Goal: Contribute content: Contribute content

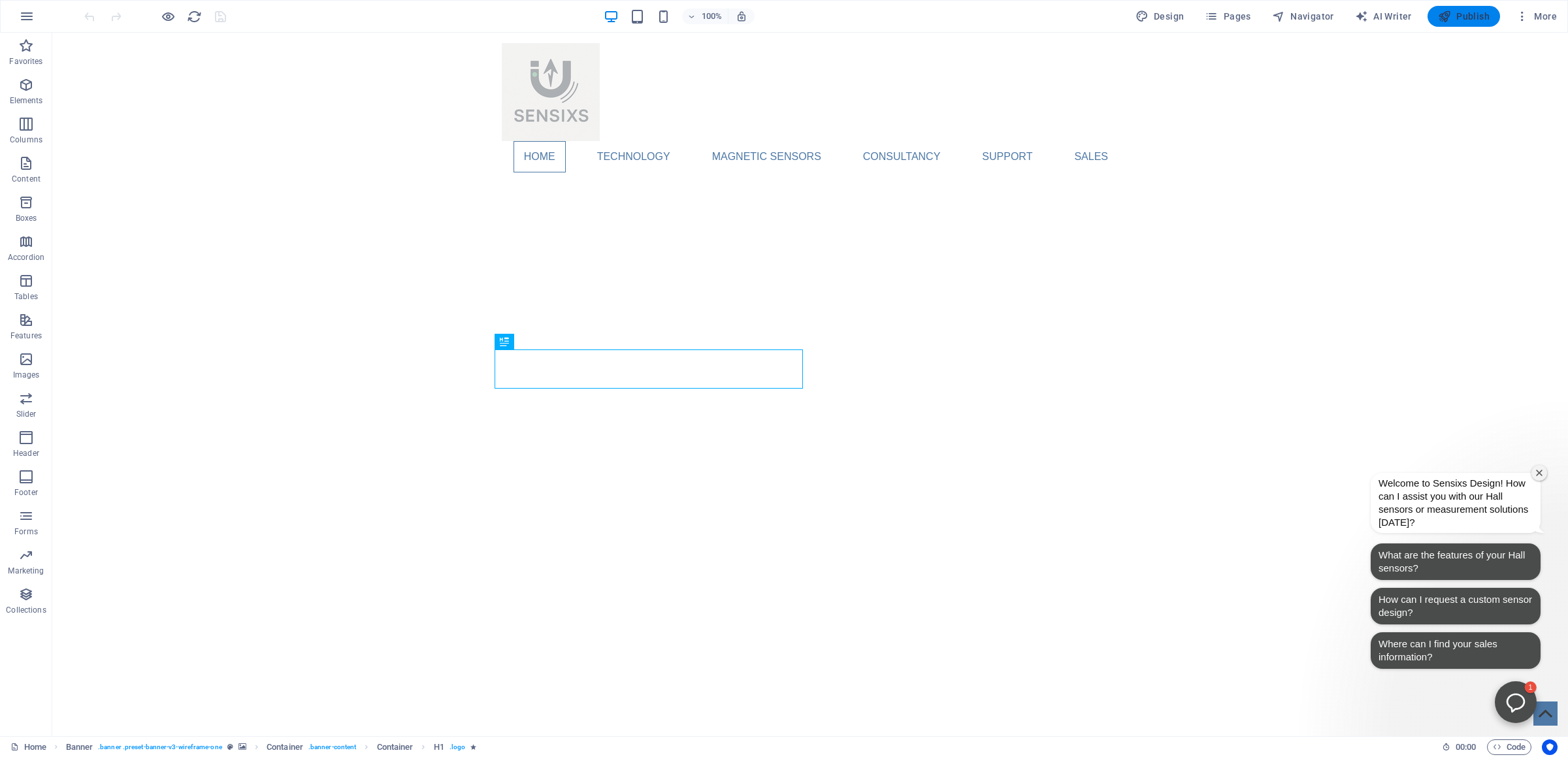
click at [1472, 10] on span "Publish" at bounding box center [1464, 16] width 52 height 13
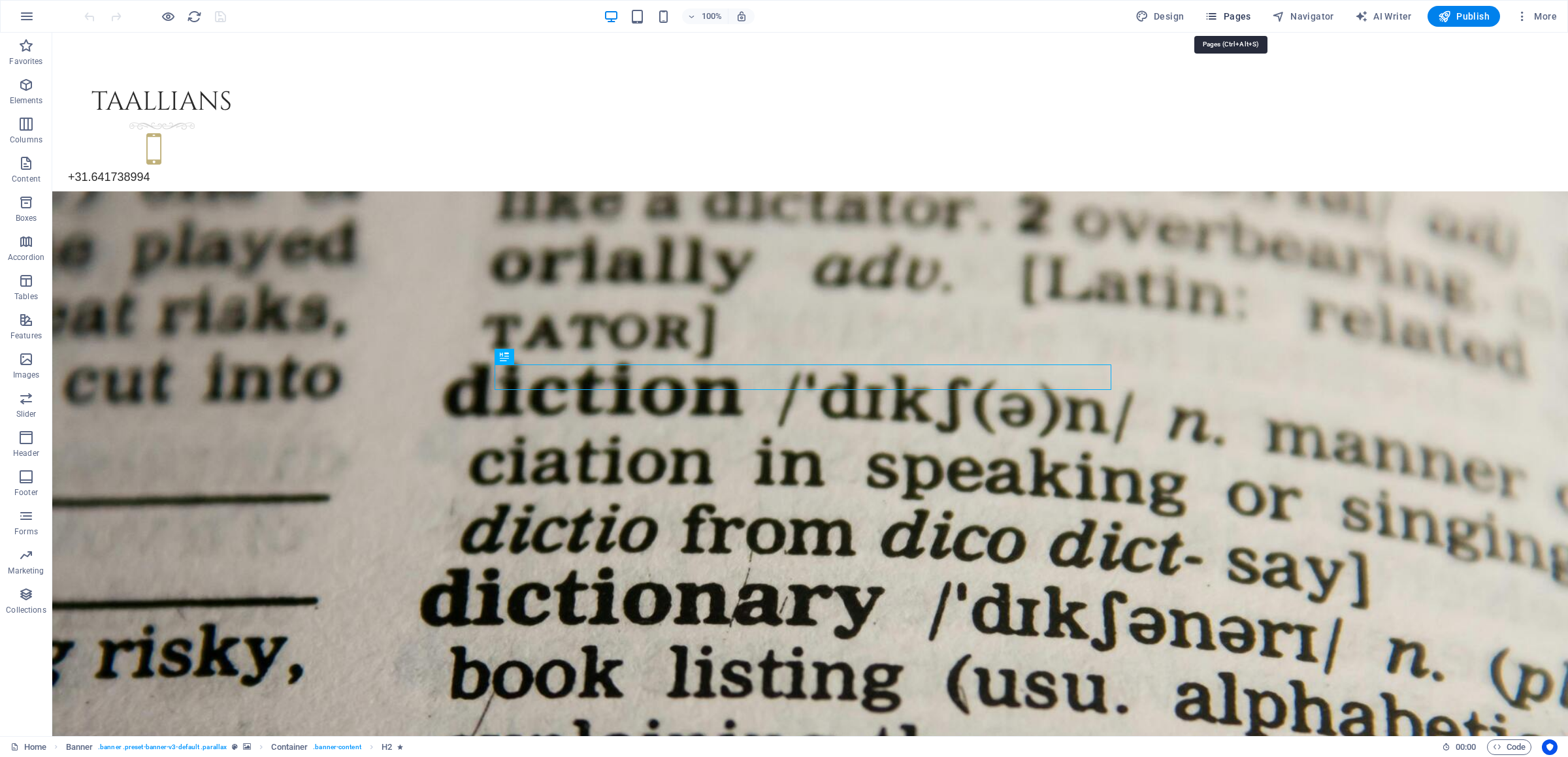
click at [1249, 10] on span "Pages" at bounding box center [1228, 16] width 46 height 13
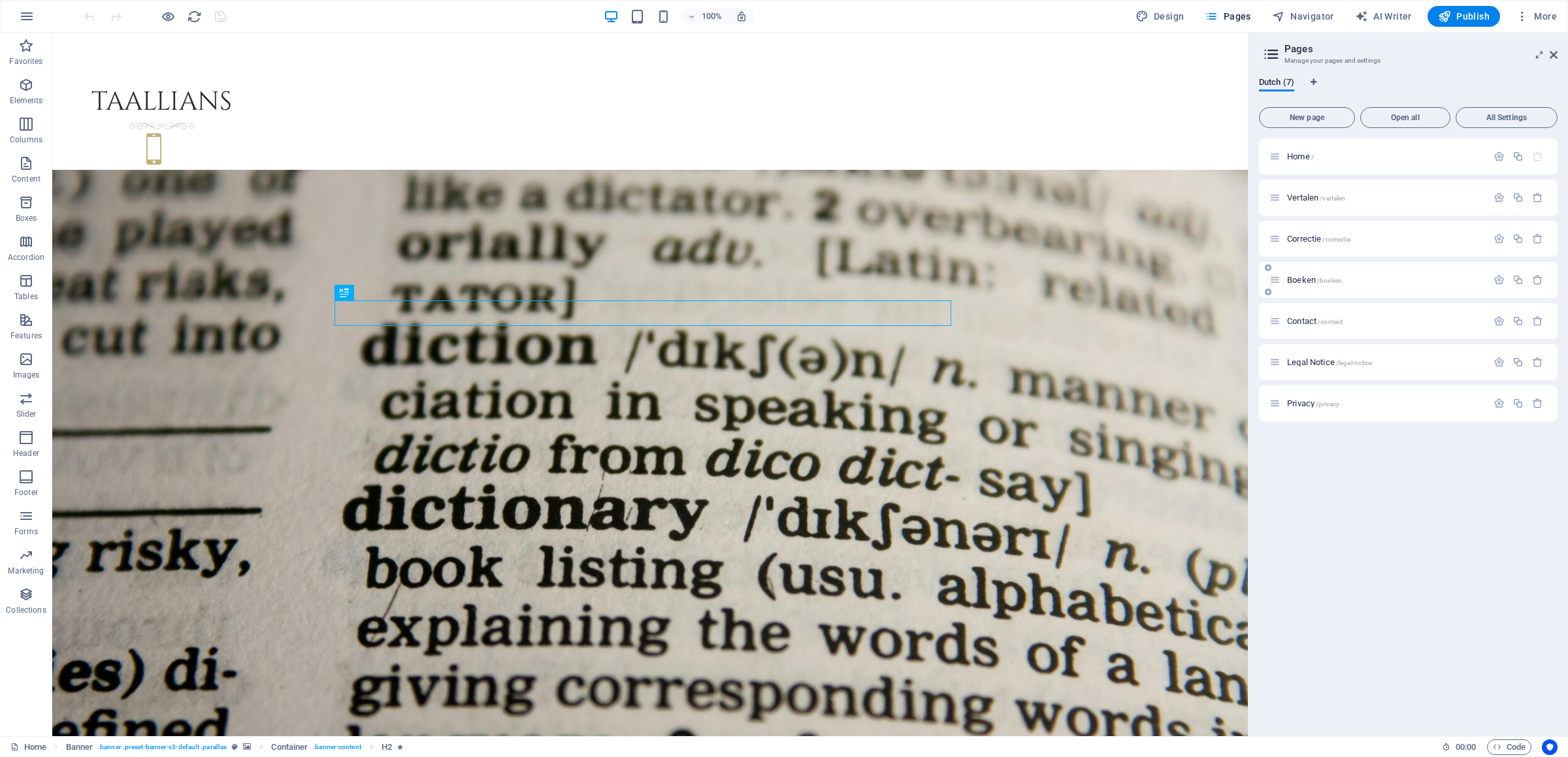
click at [1309, 273] on div "Boeken /boeken" at bounding box center [1378, 280] width 218 height 15
click at [1307, 277] on span "Boeken /boeken" at bounding box center [1315, 280] width 55 height 10
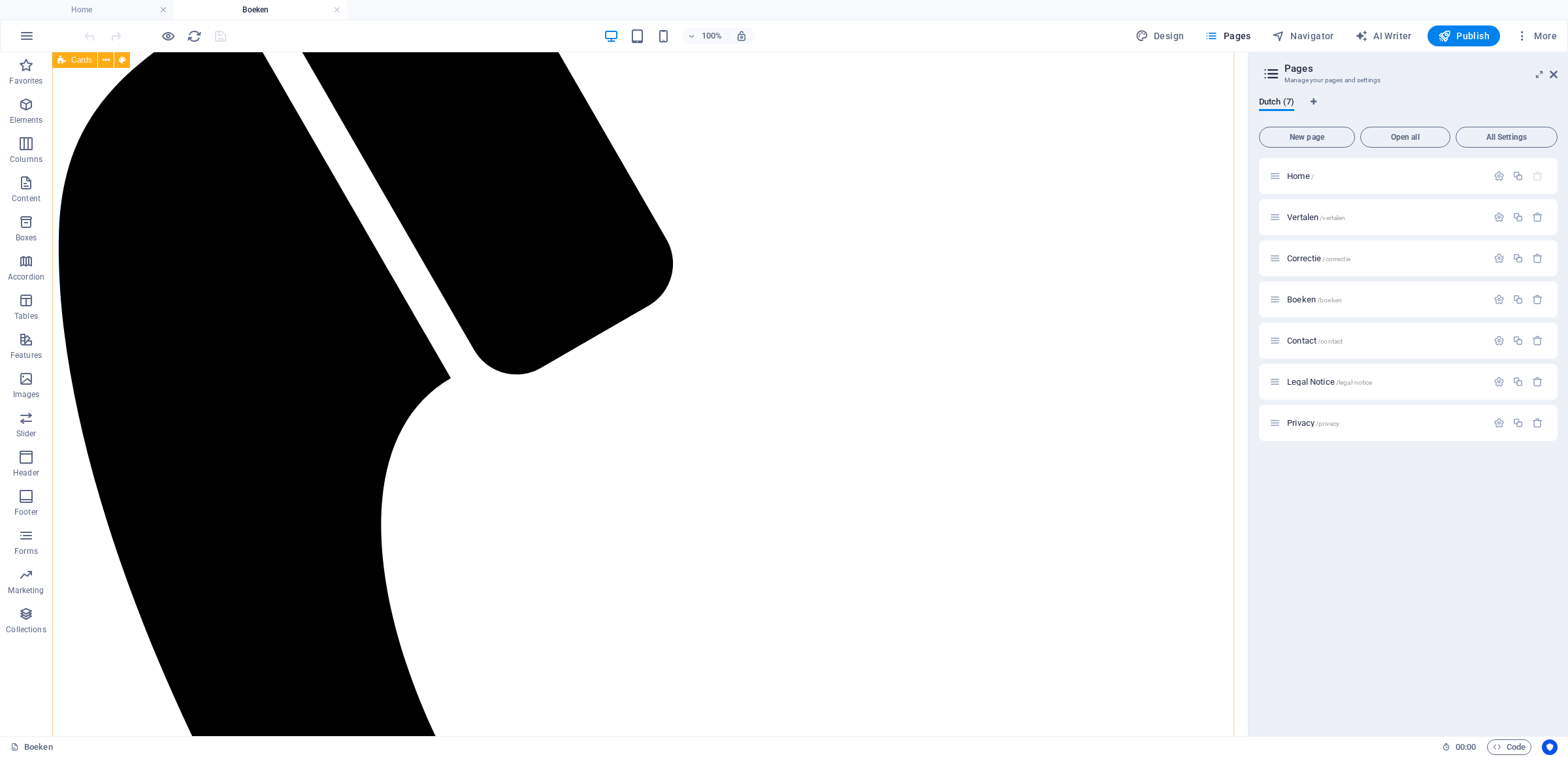
scroll to position [1029, 0]
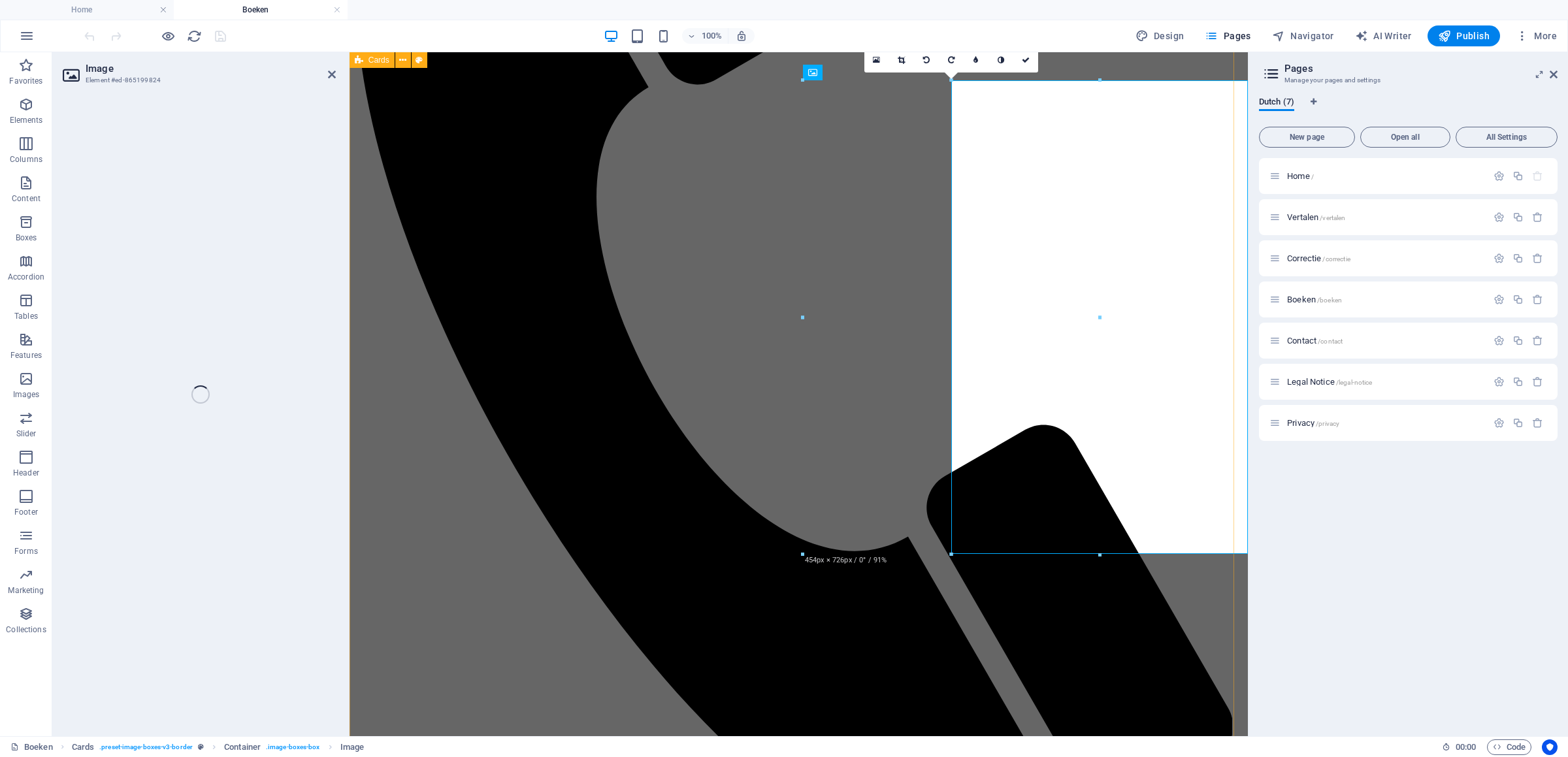
select select "%"
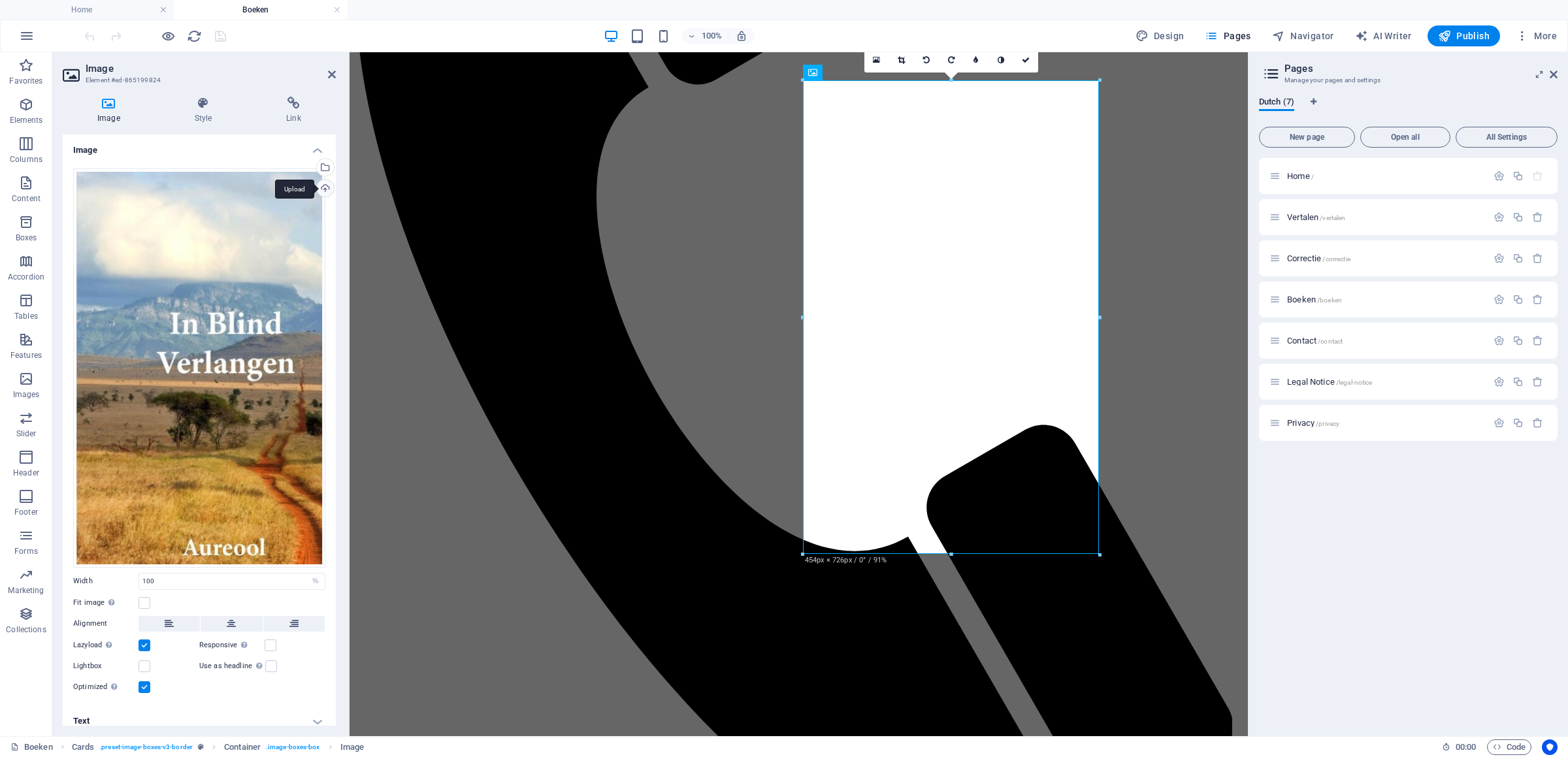
click at [315, 190] on div "Upload" at bounding box center [324, 189] width 19 height 19
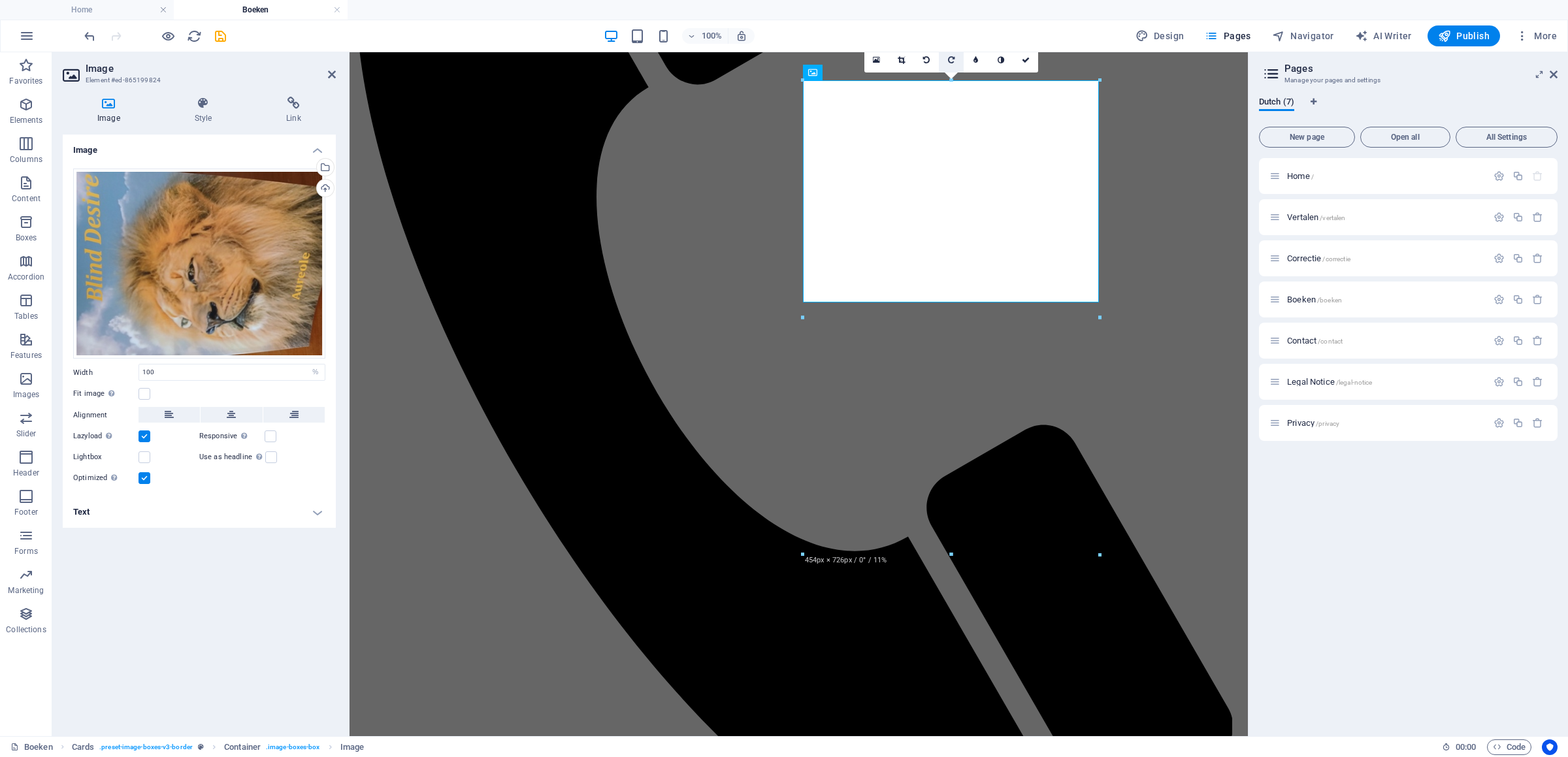
click at [951, 58] on icon at bounding box center [951, 60] width 6 height 8
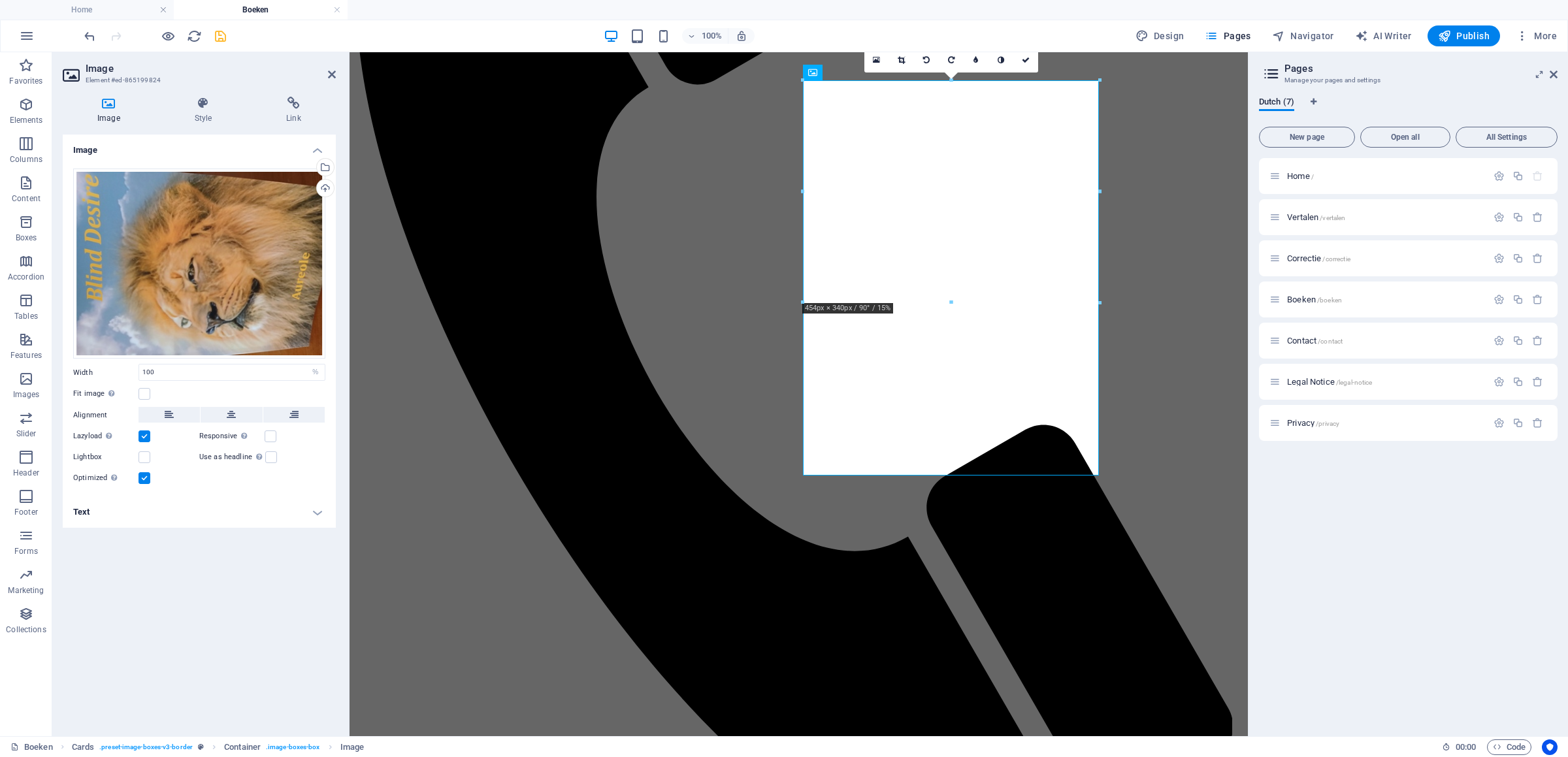
click at [221, 35] on icon "save" at bounding box center [220, 36] width 15 height 15
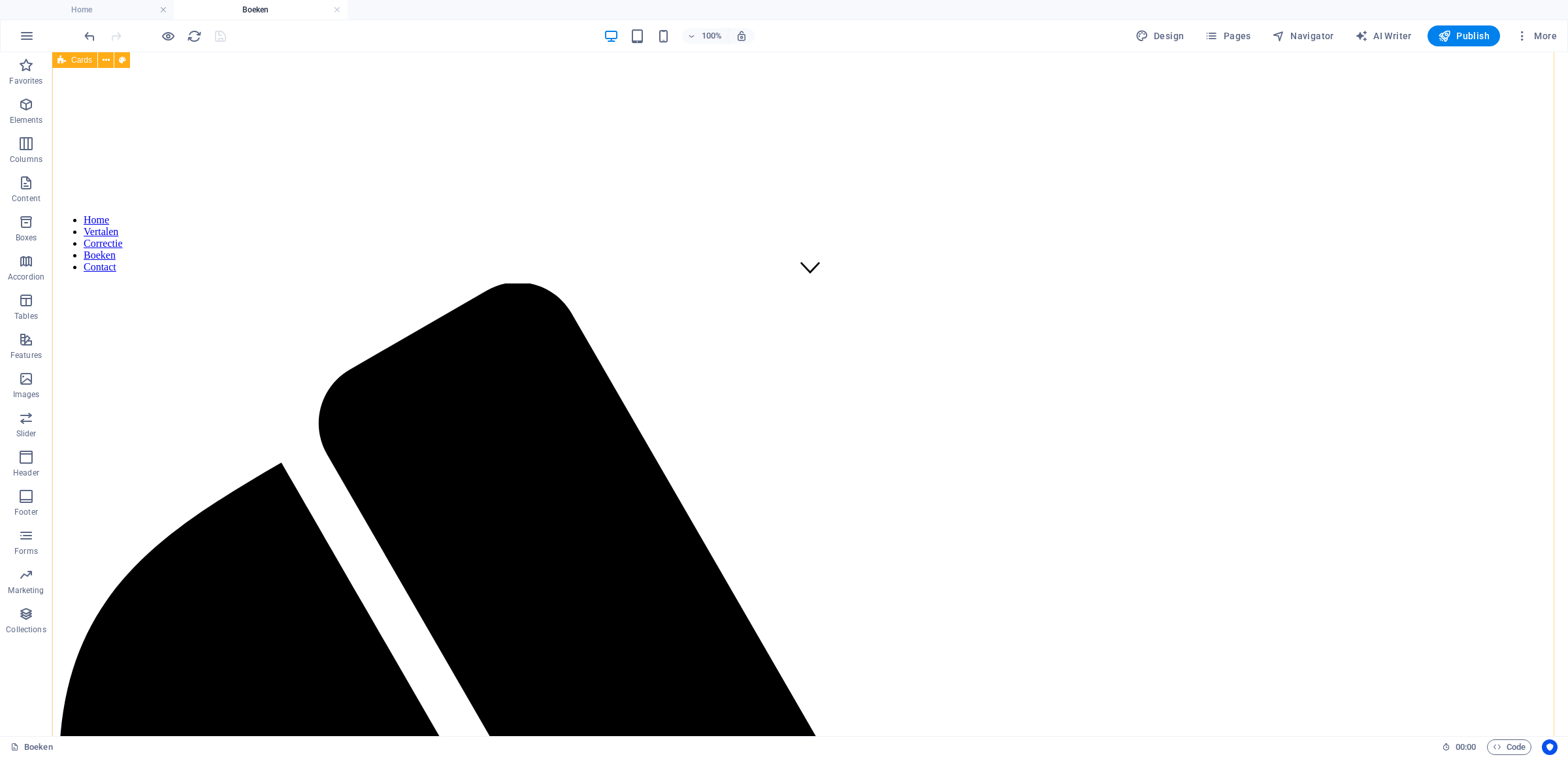
scroll to position [411, 0]
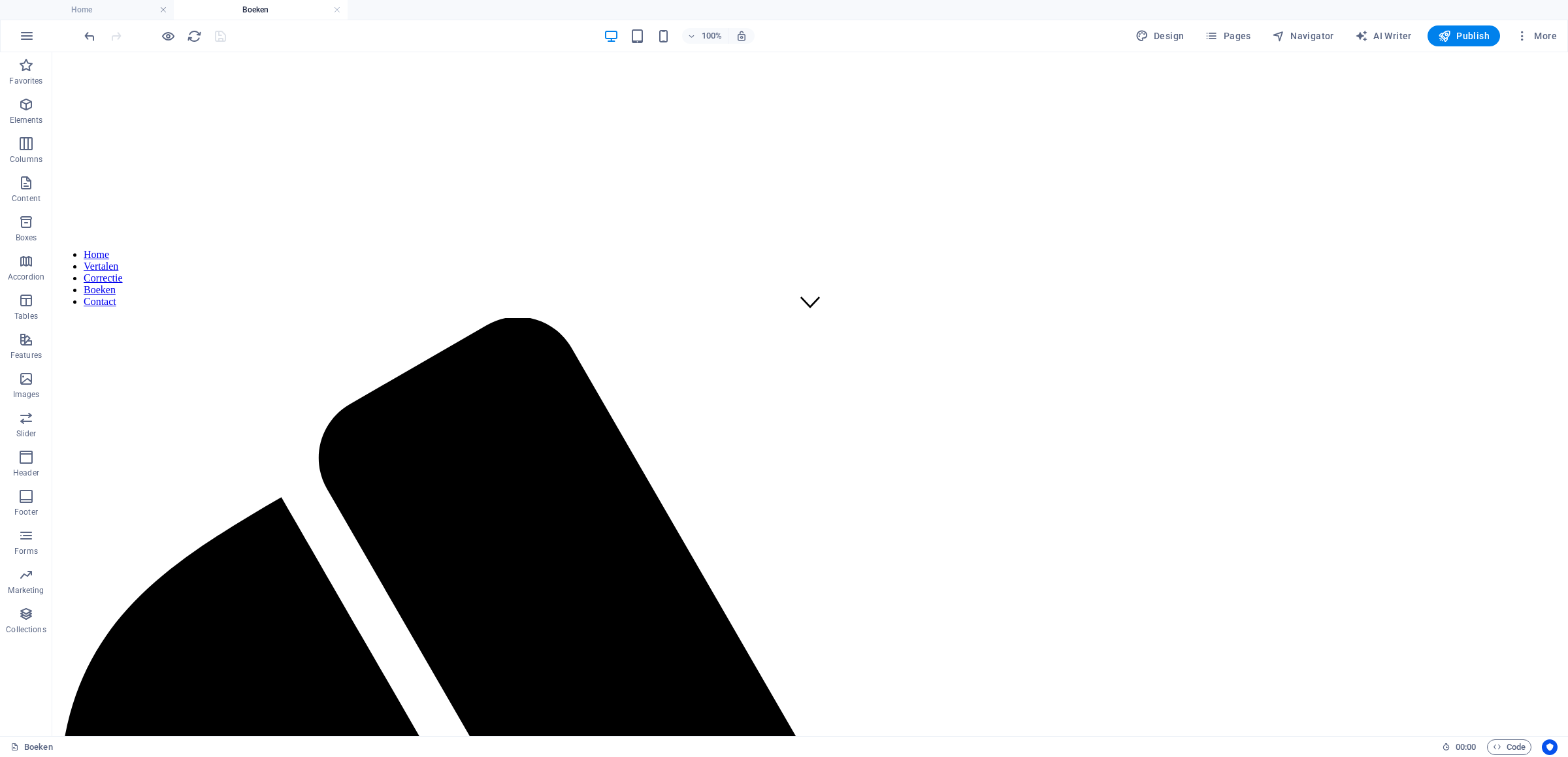
click at [221, 36] on div at bounding box center [154, 36] width 146 height 21
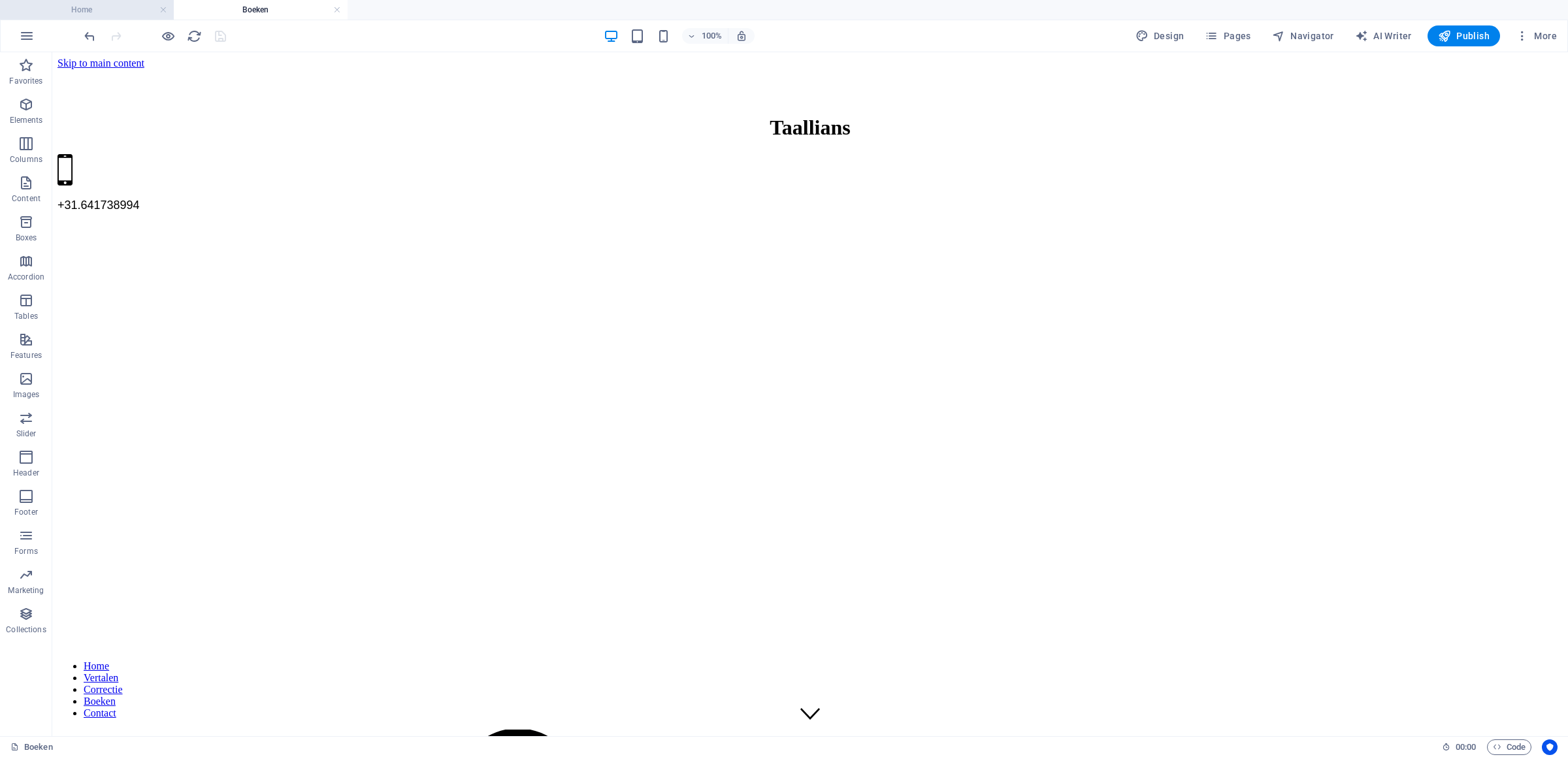
click at [85, 15] on h4 "Home" at bounding box center [86, 10] width 173 height 15
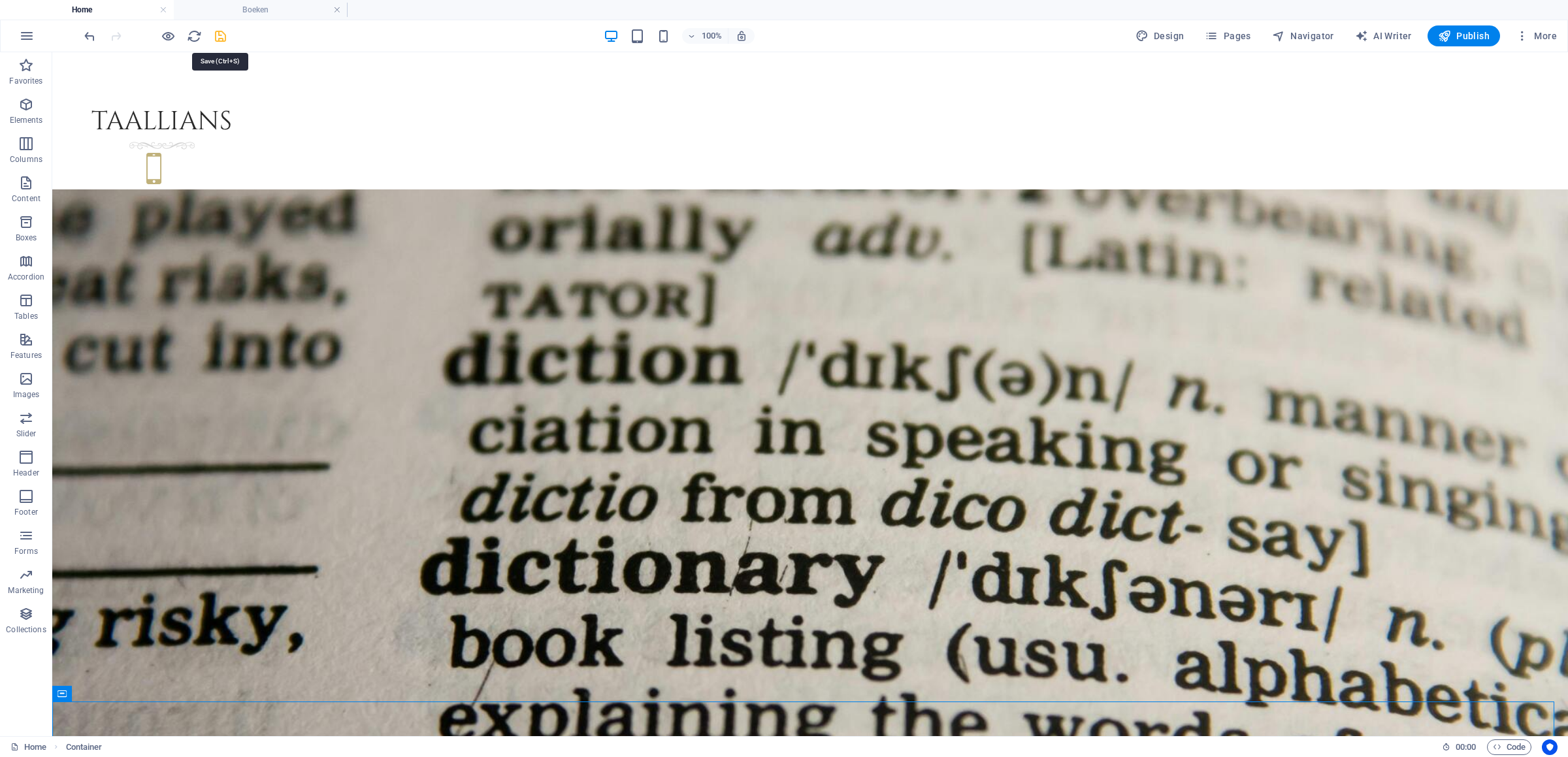
click at [218, 38] on icon "save" at bounding box center [220, 36] width 15 height 15
click at [256, 6] on h4 "Boeken" at bounding box center [260, 10] width 173 height 15
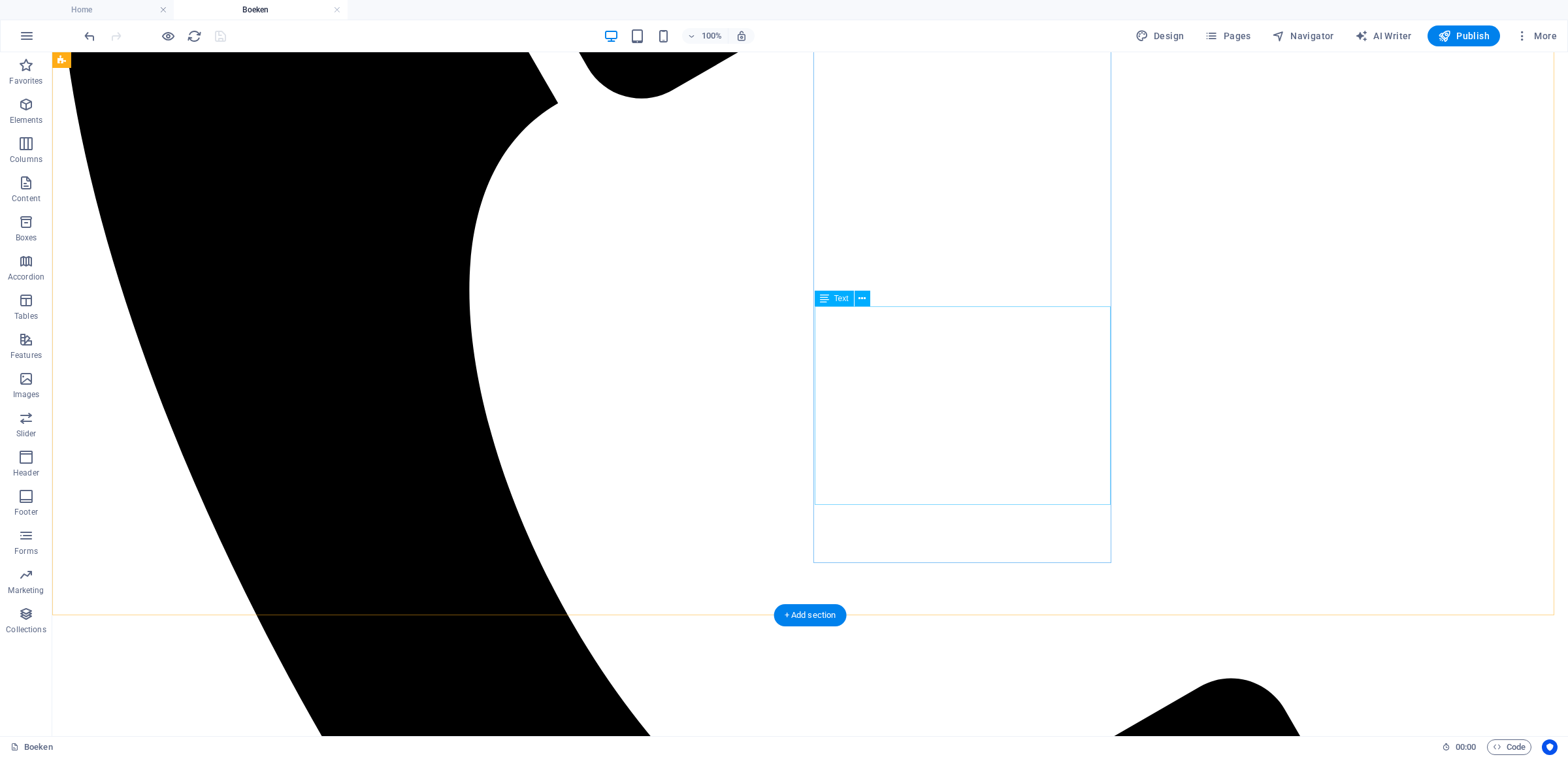
scroll to position [1303, 0]
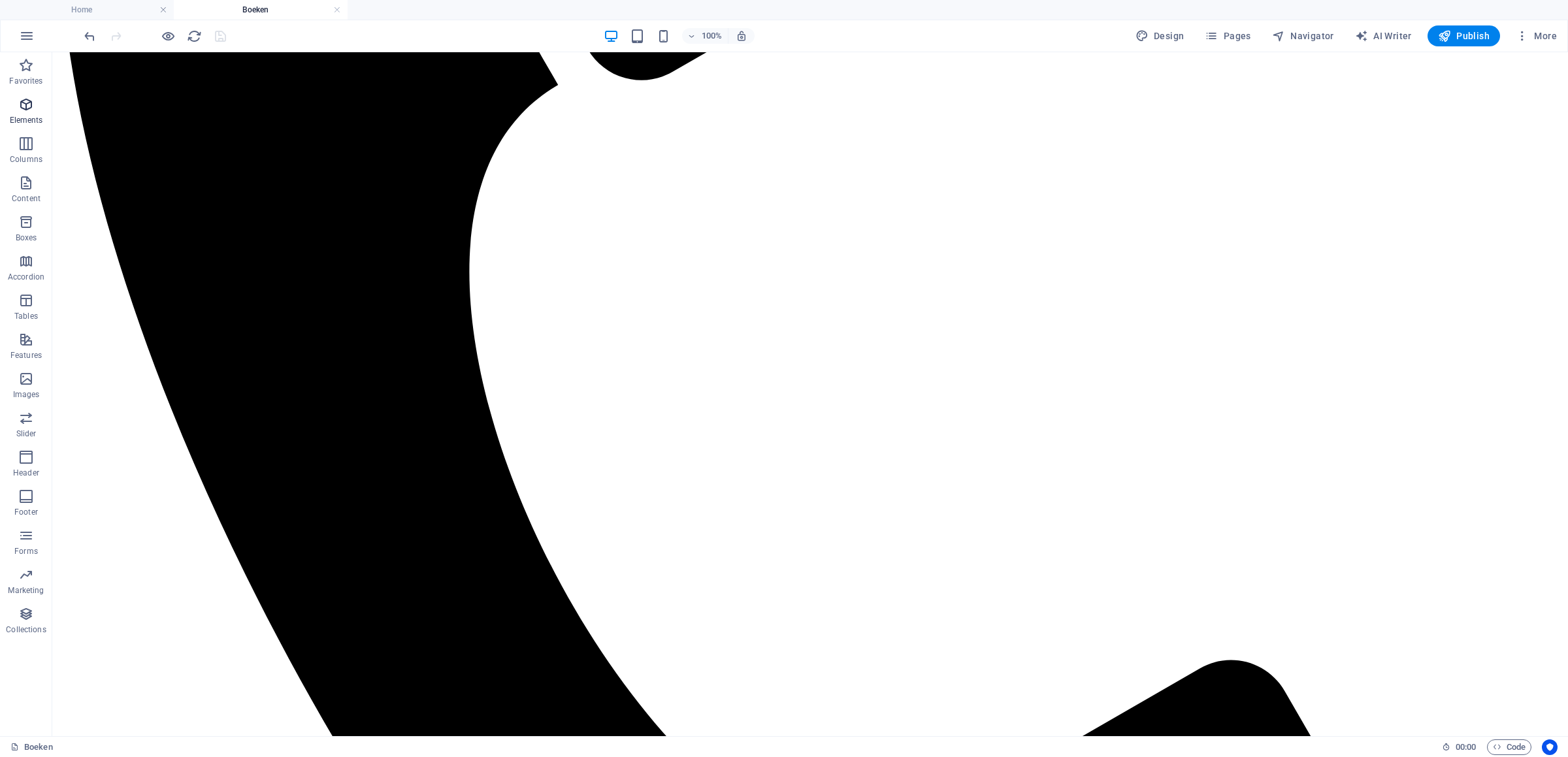
click at [23, 118] on p "Elements" at bounding box center [26, 120] width 33 height 10
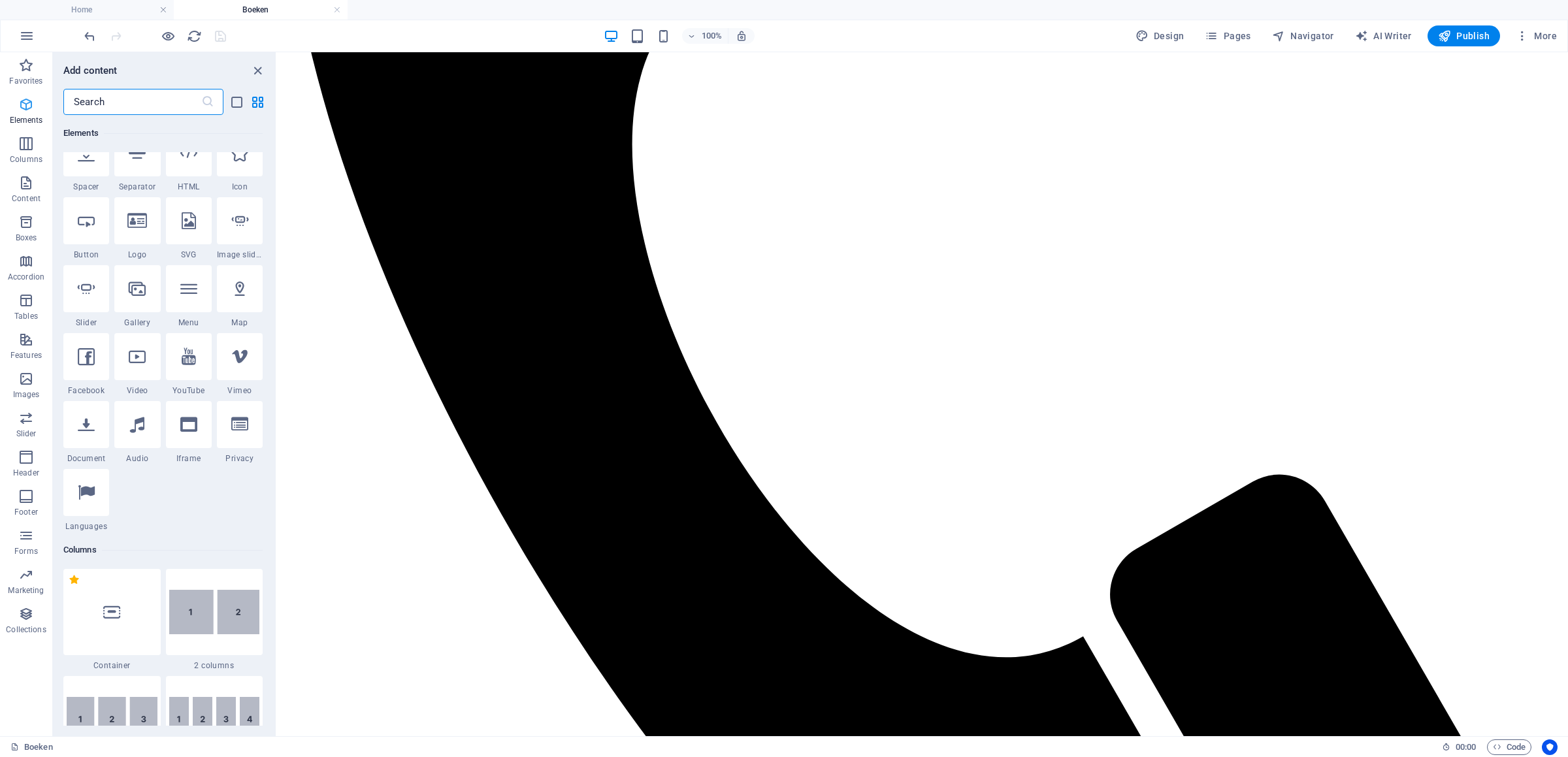
scroll to position [246, 0]
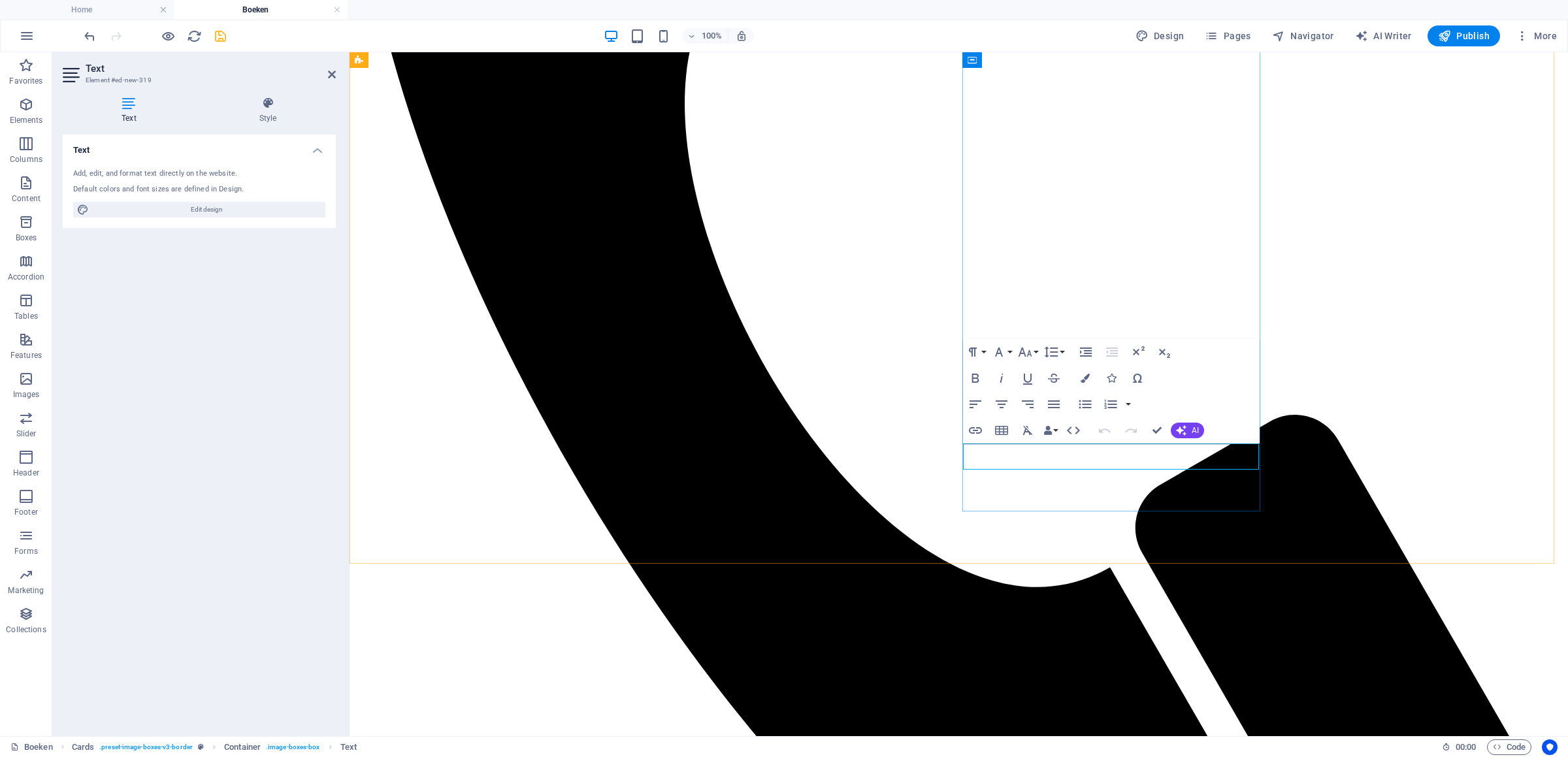
drag, startPoint x: 1069, startPoint y: 455, endPoint x: 965, endPoint y: 448, distance: 104.2
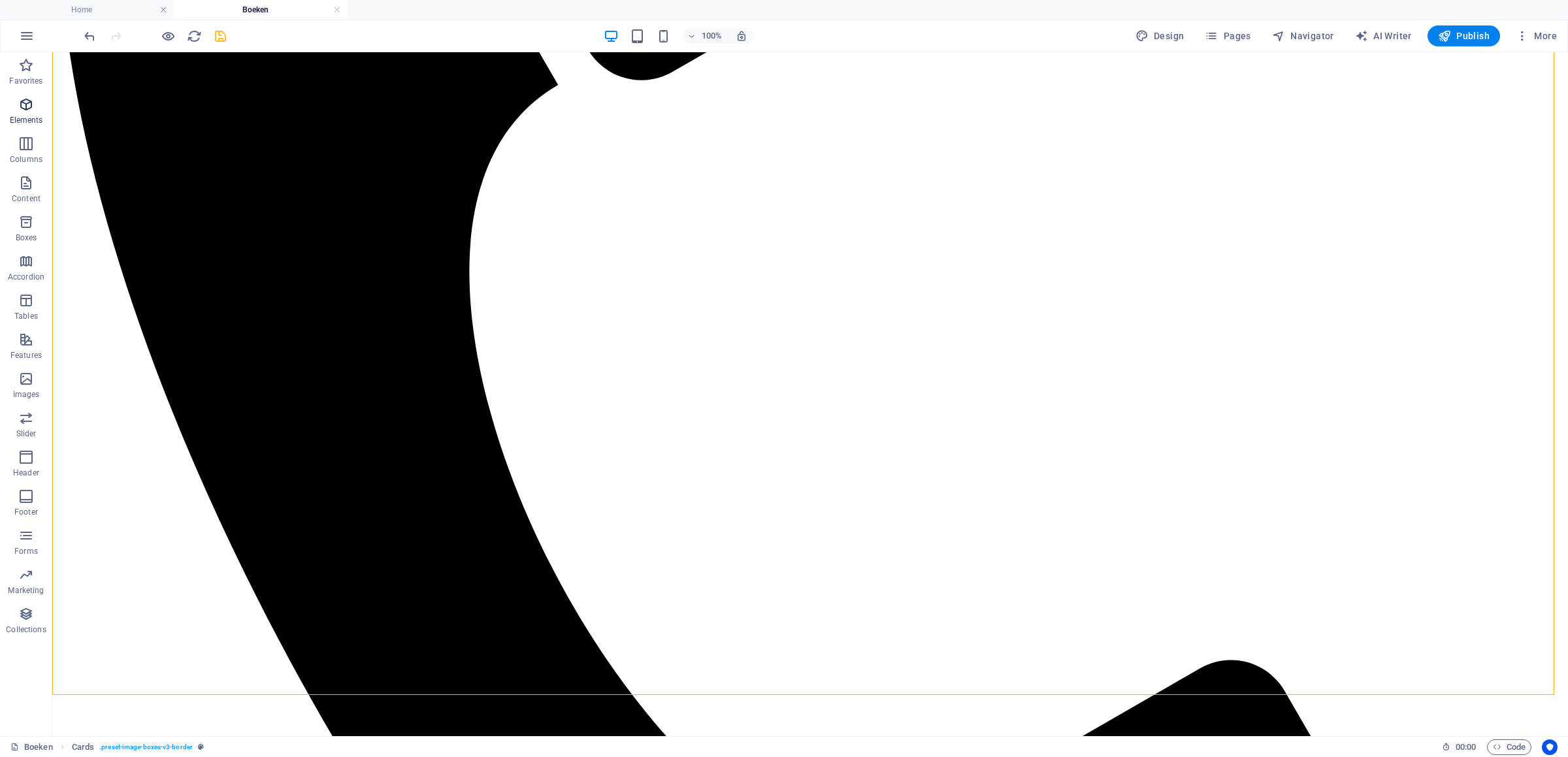
click at [27, 114] on span "Elements" at bounding box center [26, 112] width 52 height 31
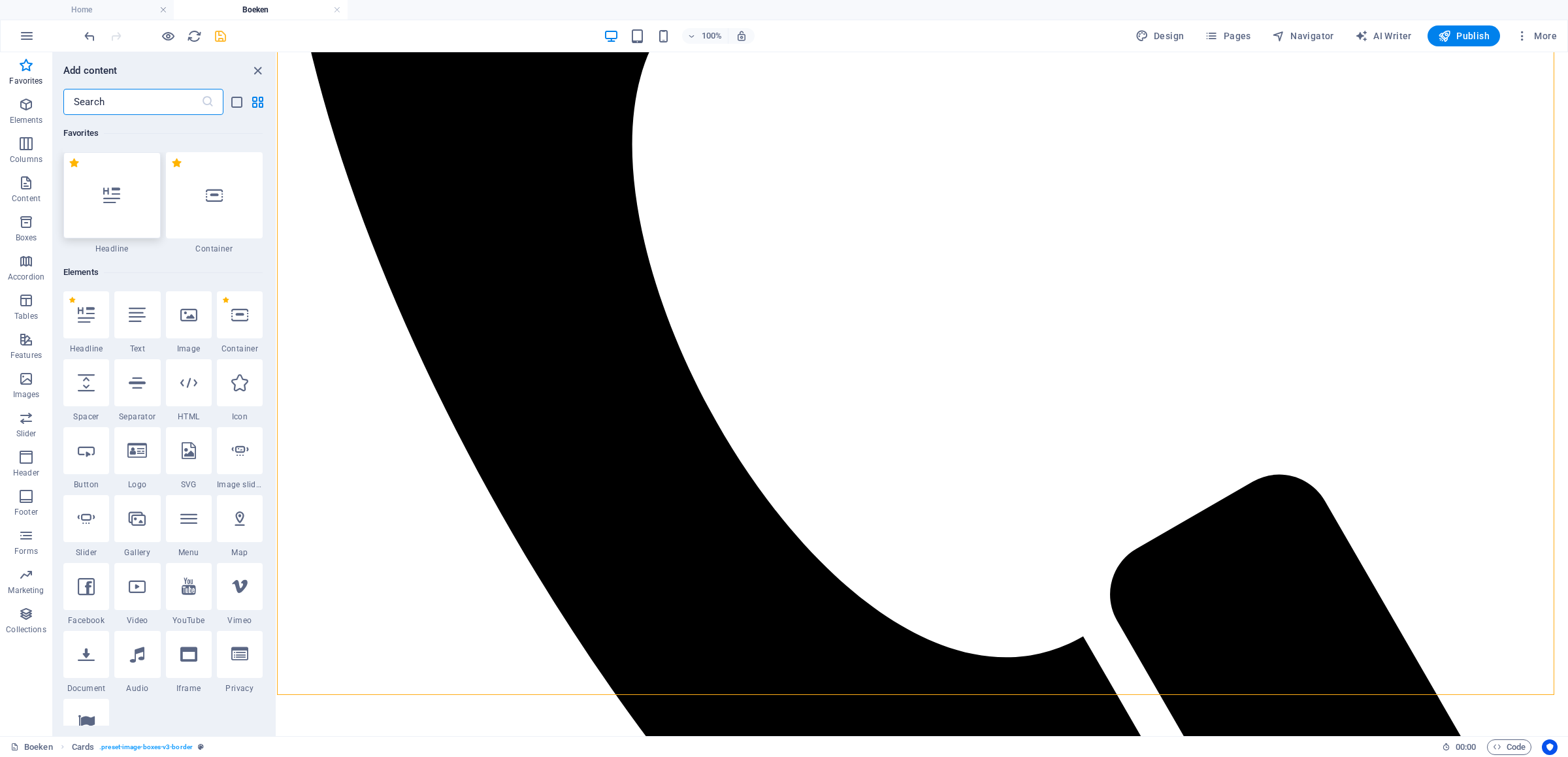
scroll to position [0, 0]
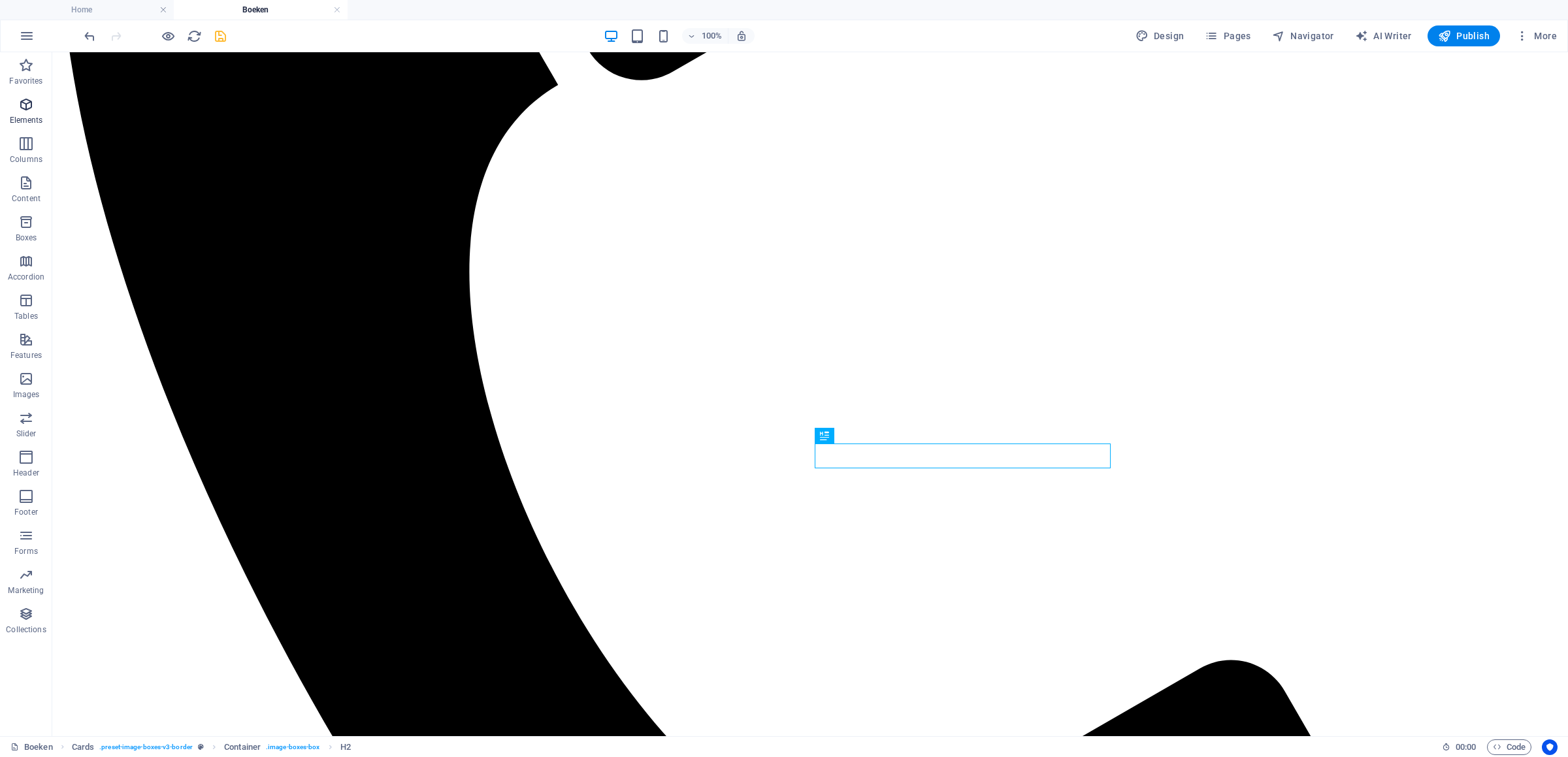
click at [40, 106] on span "Elements" at bounding box center [26, 112] width 52 height 31
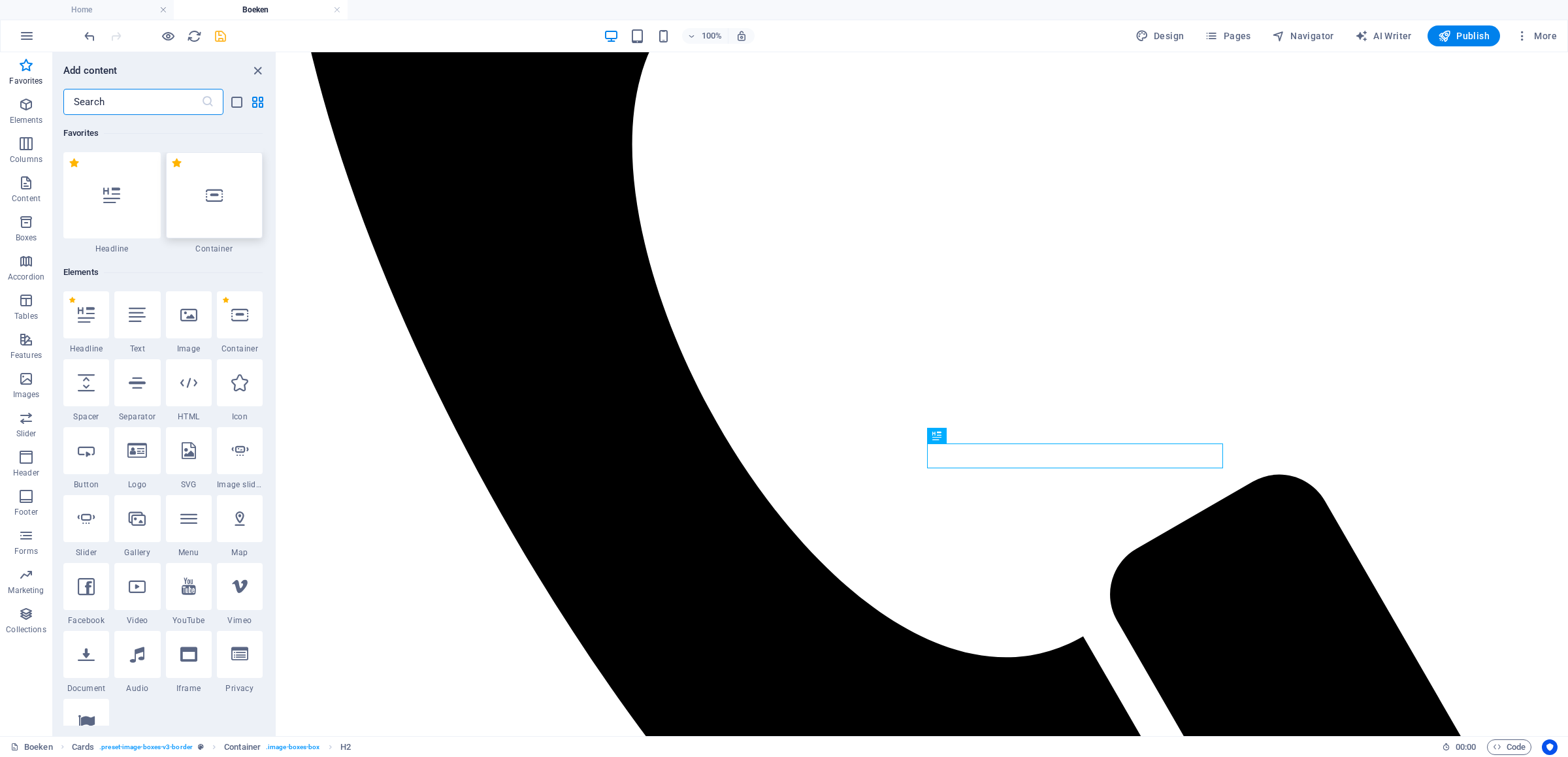
scroll to position [255, 0]
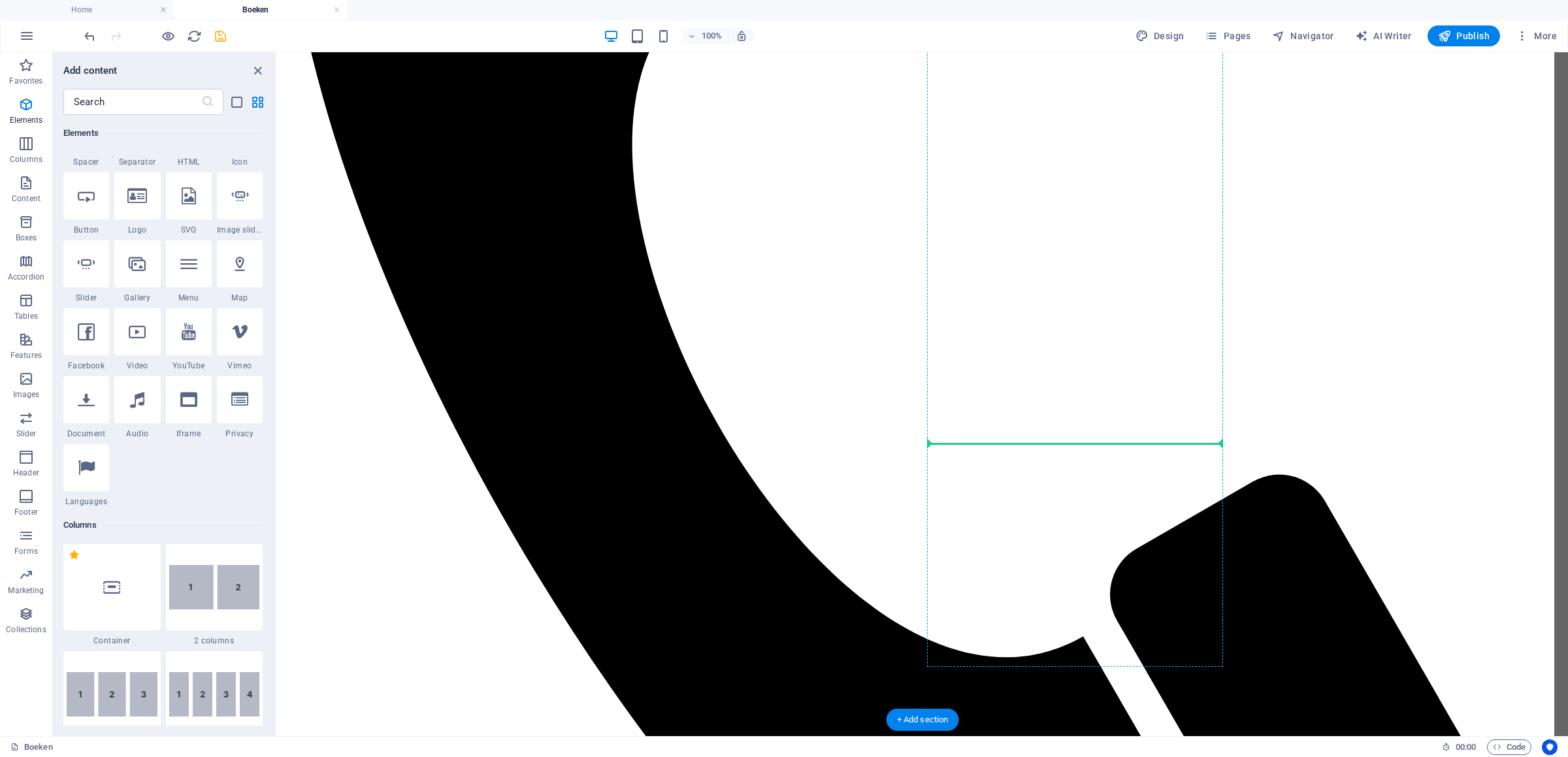
select select "px"
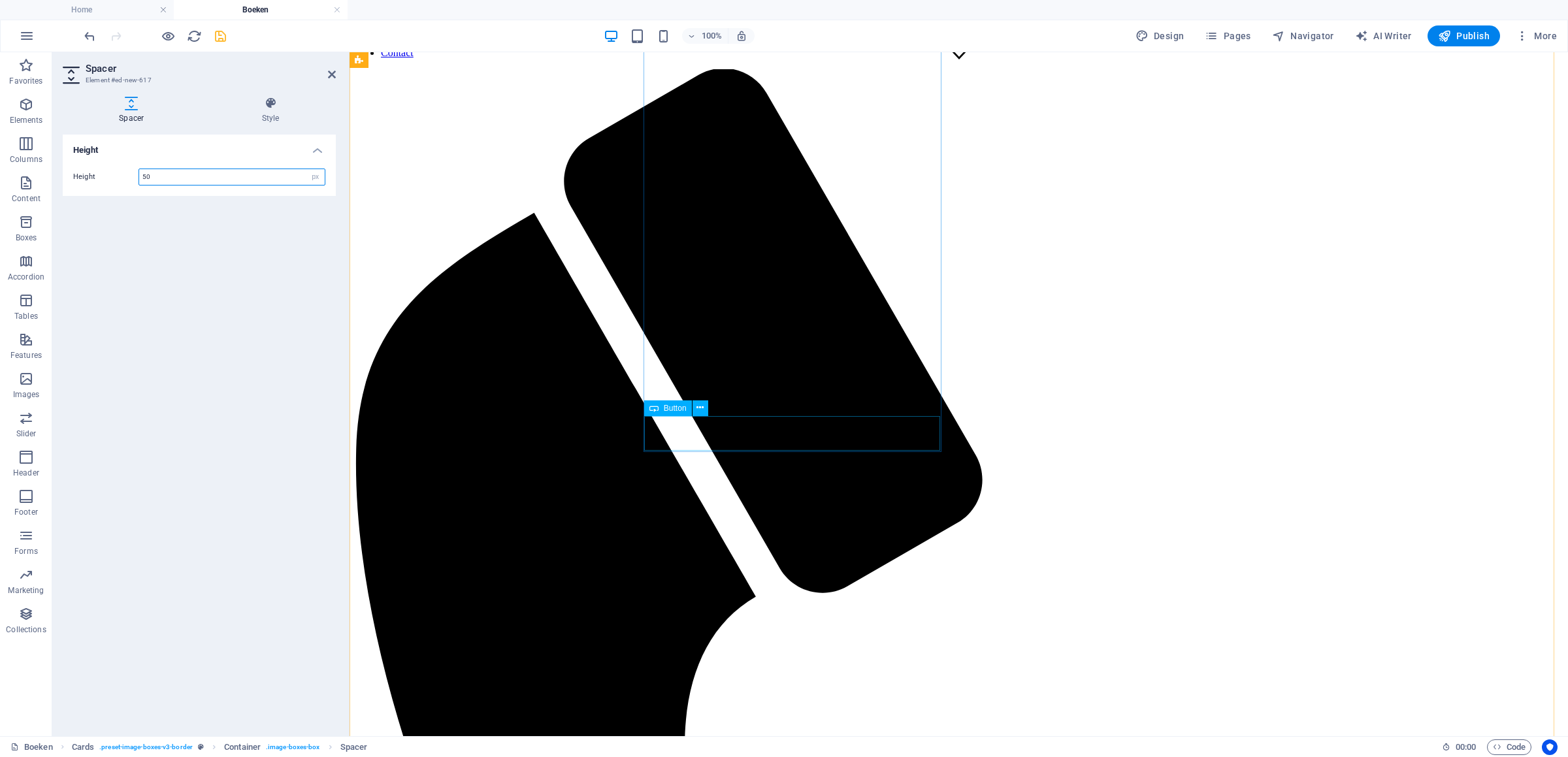
scroll to position [686, 0]
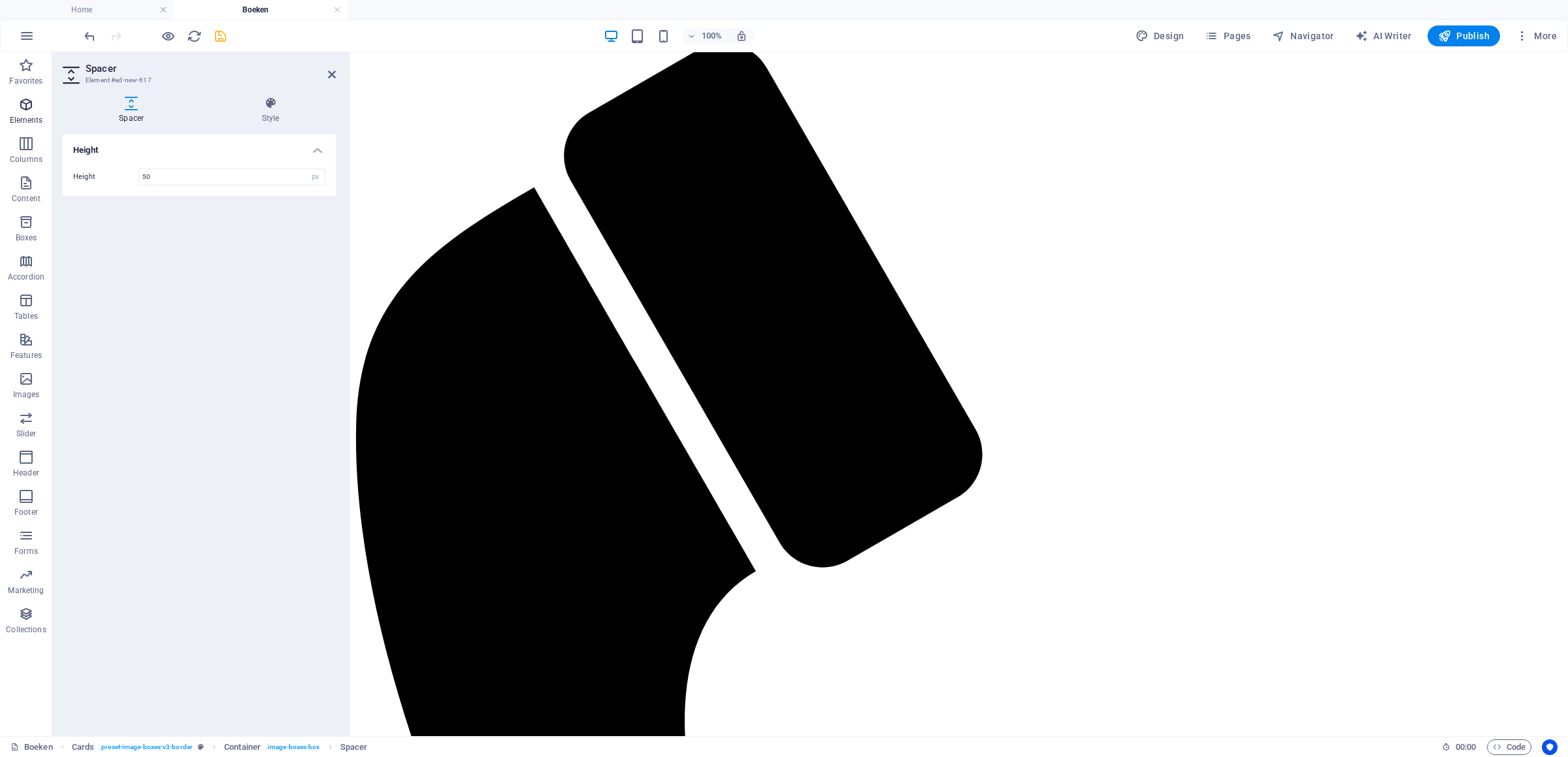
click at [36, 114] on span "Elements" at bounding box center [26, 112] width 52 height 31
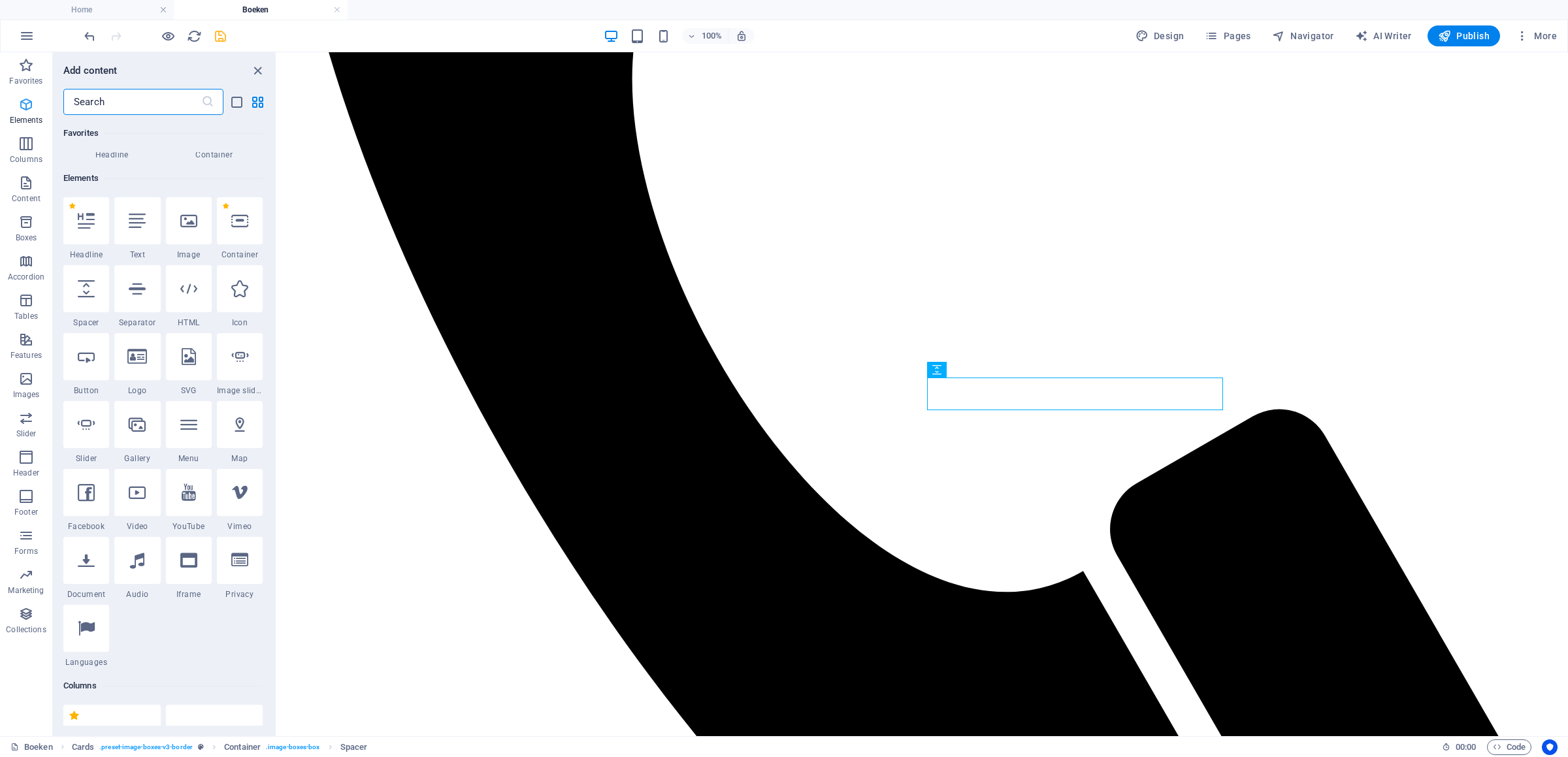
scroll to position [246, 0]
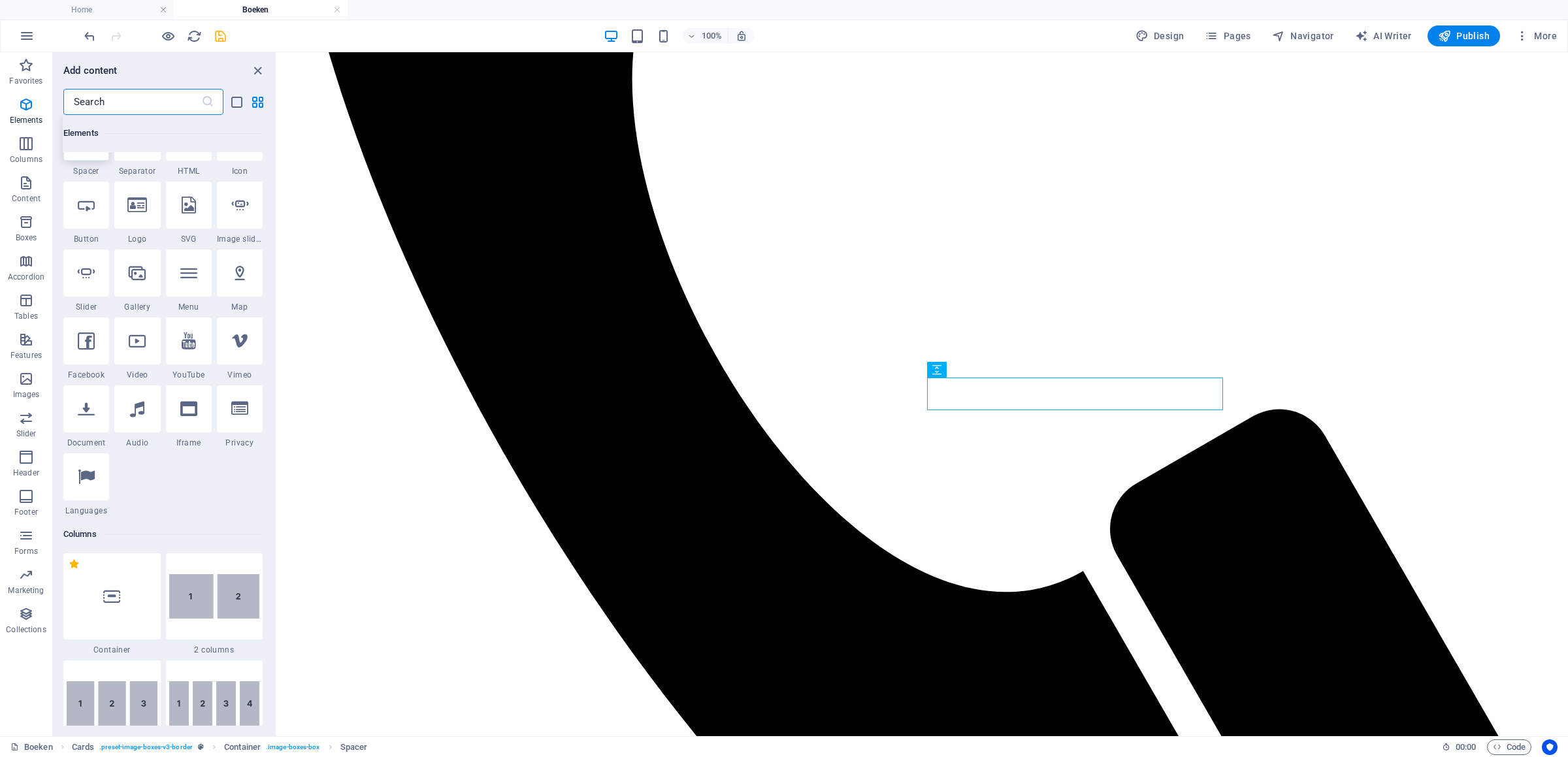
click at [84, 146] on icon at bounding box center [85, 137] width 17 height 17
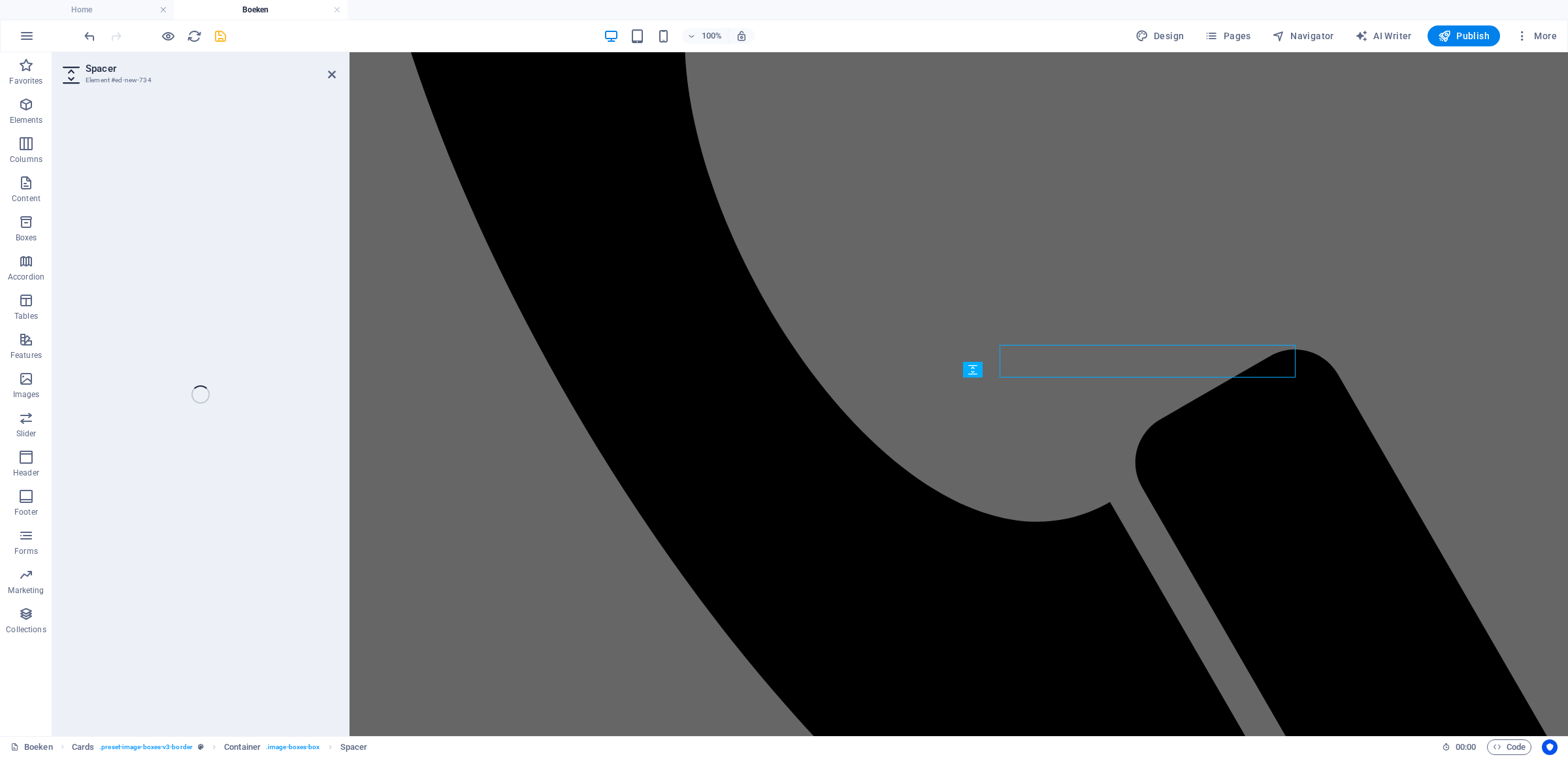
select select "px"
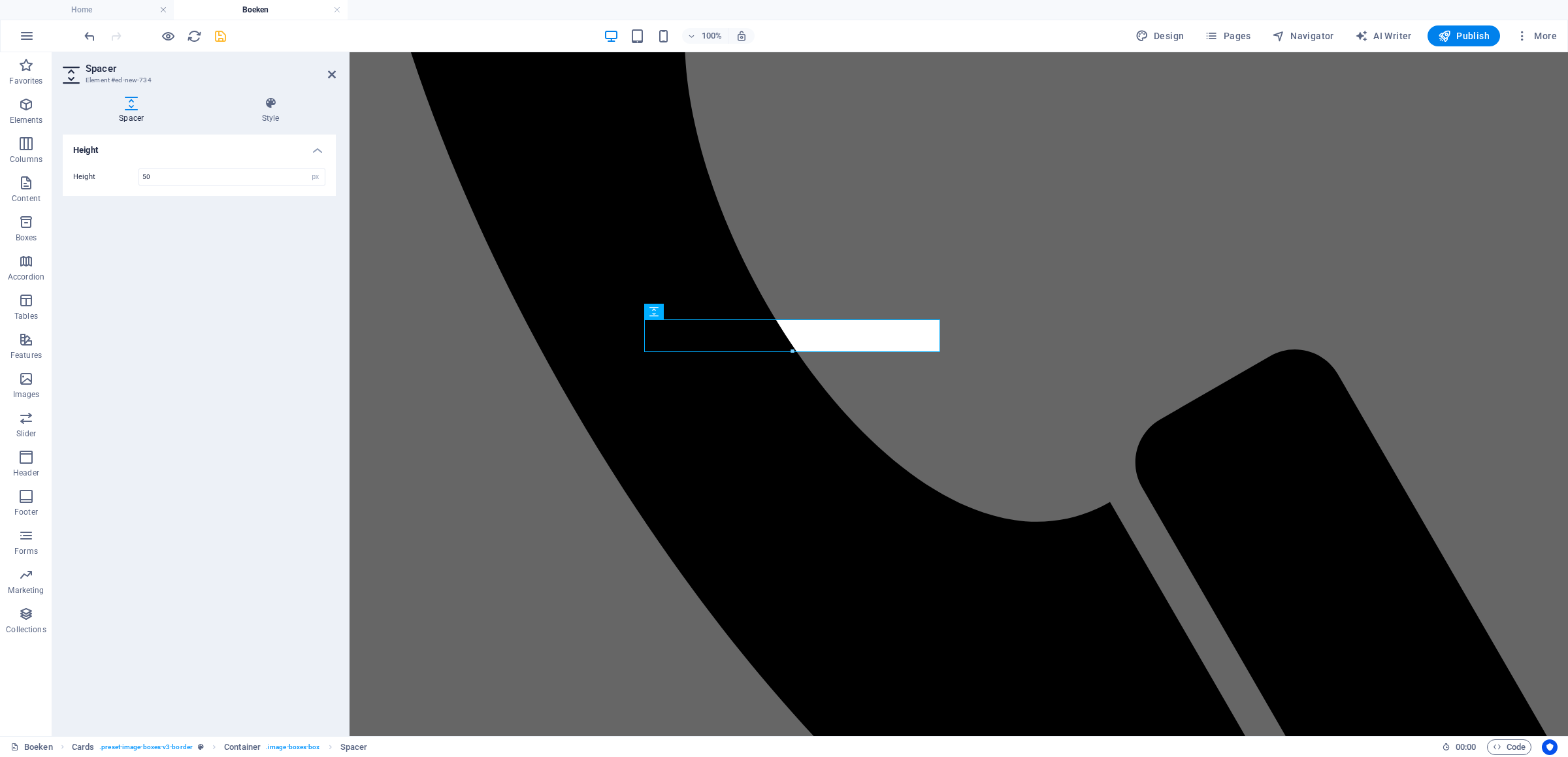
click at [97, 246] on div "Spacer Element #ed-new-734 Spacer Style Height Height 50 px rem vh vw Cards Ele…" at bounding box center [810, 394] width 1516 height 684
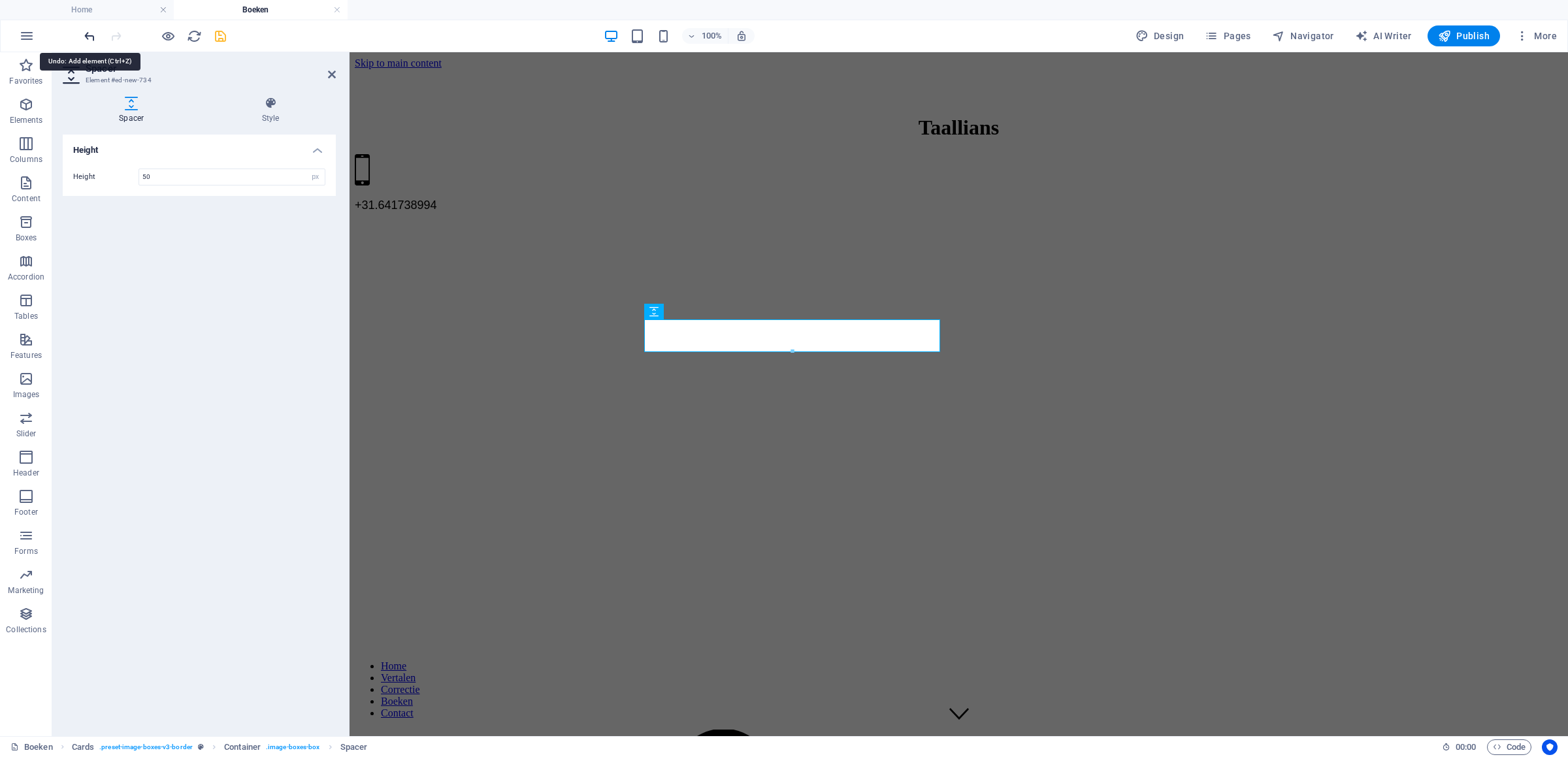
click at [89, 35] on icon "undo" at bounding box center [90, 36] width 15 height 15
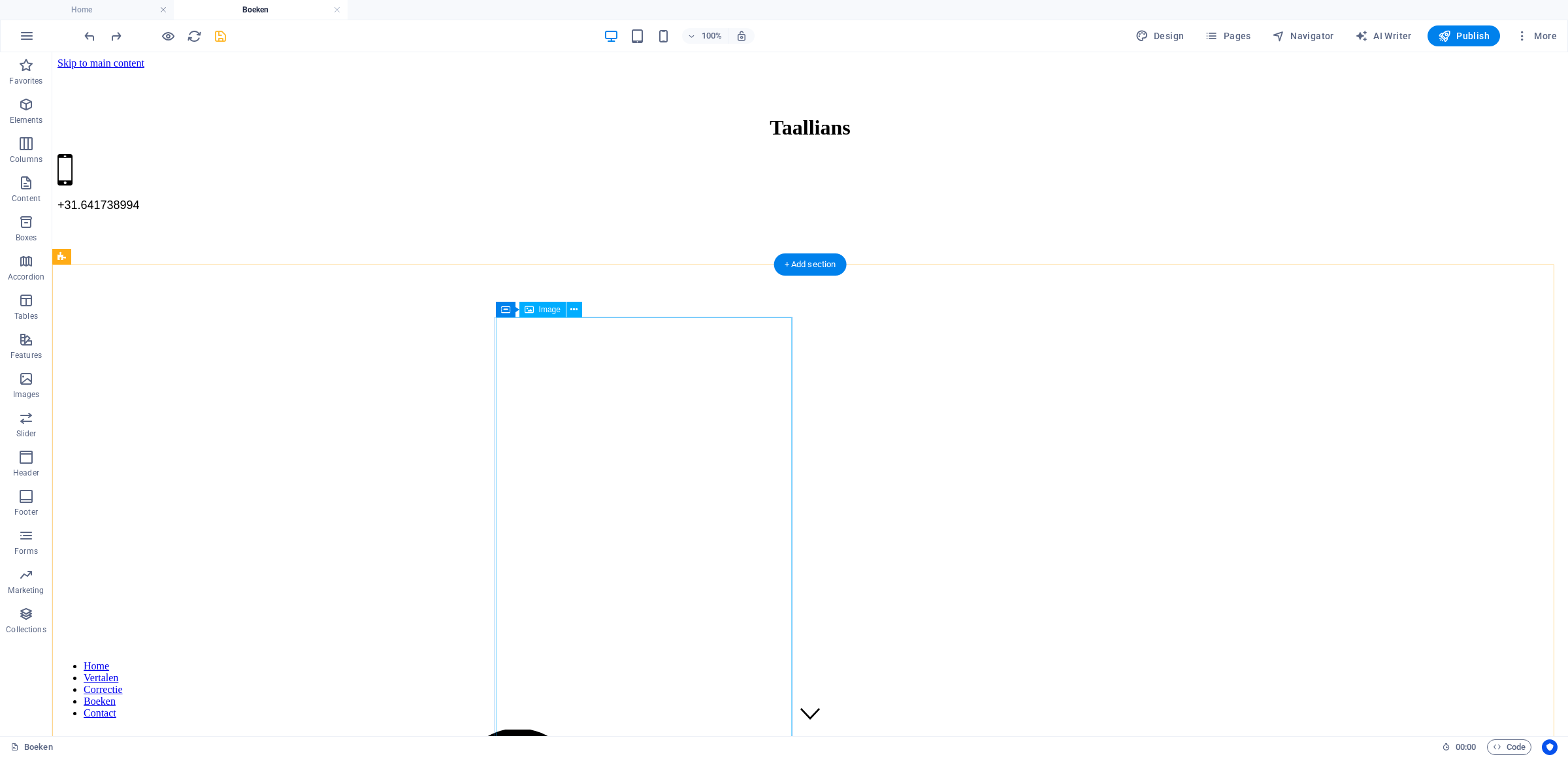
scroll to position [411, 0]
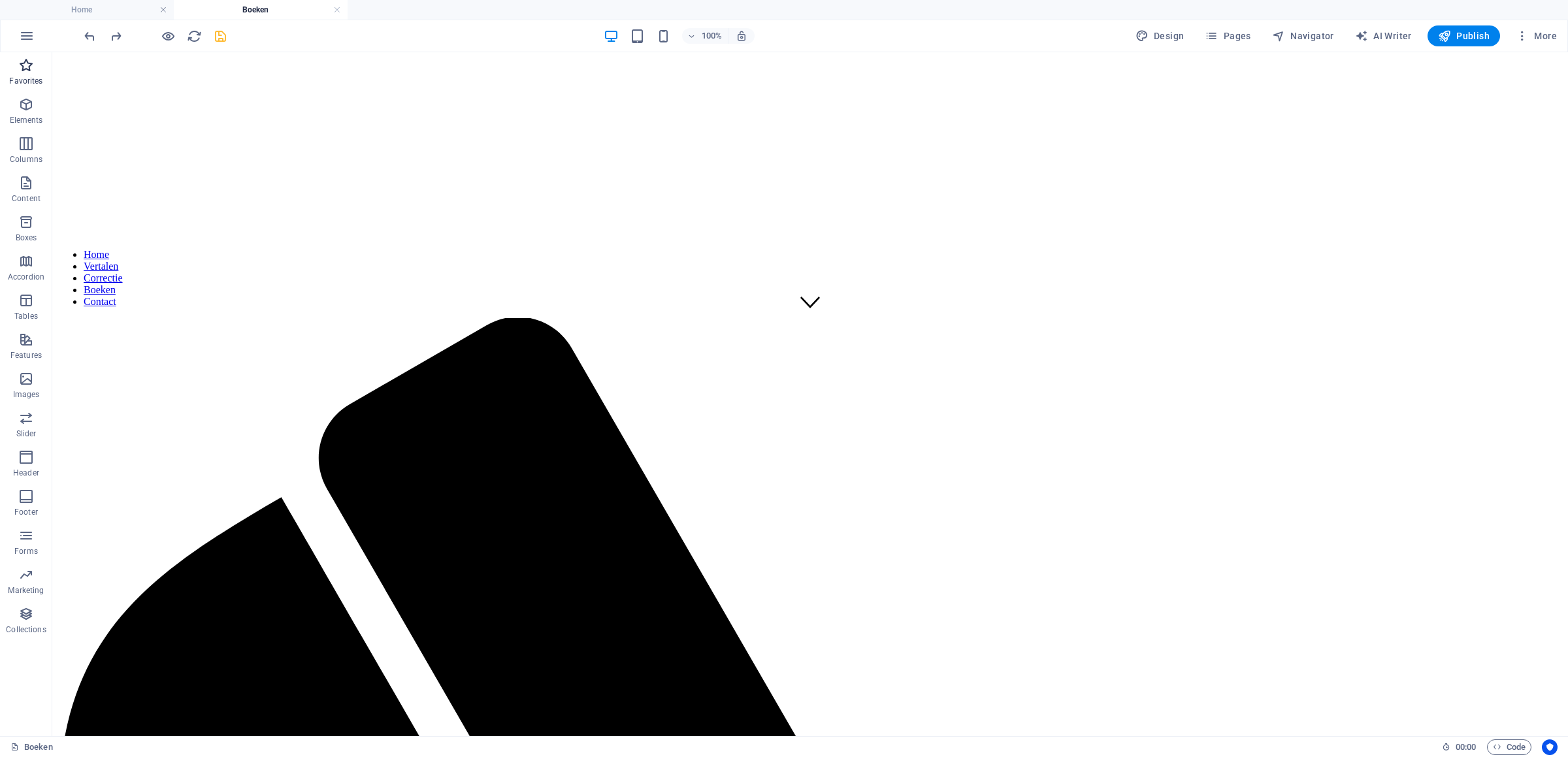
click at [27, 90] on button "Favorites" at bounding box center [26, 72] width 52 height 40
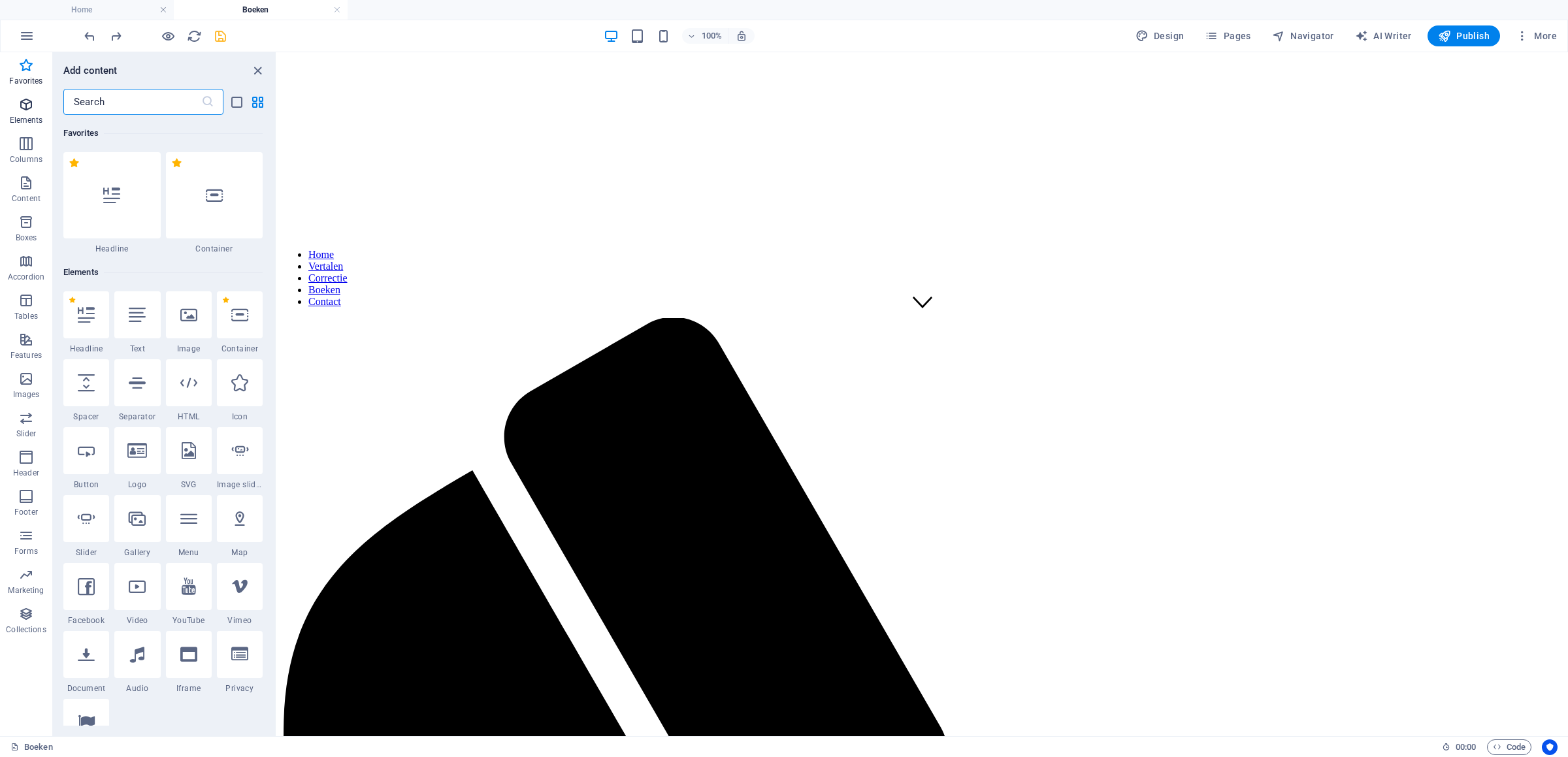
click at [23, 105] on icon "button" at bounding box center [26, 104] width 15 height 15
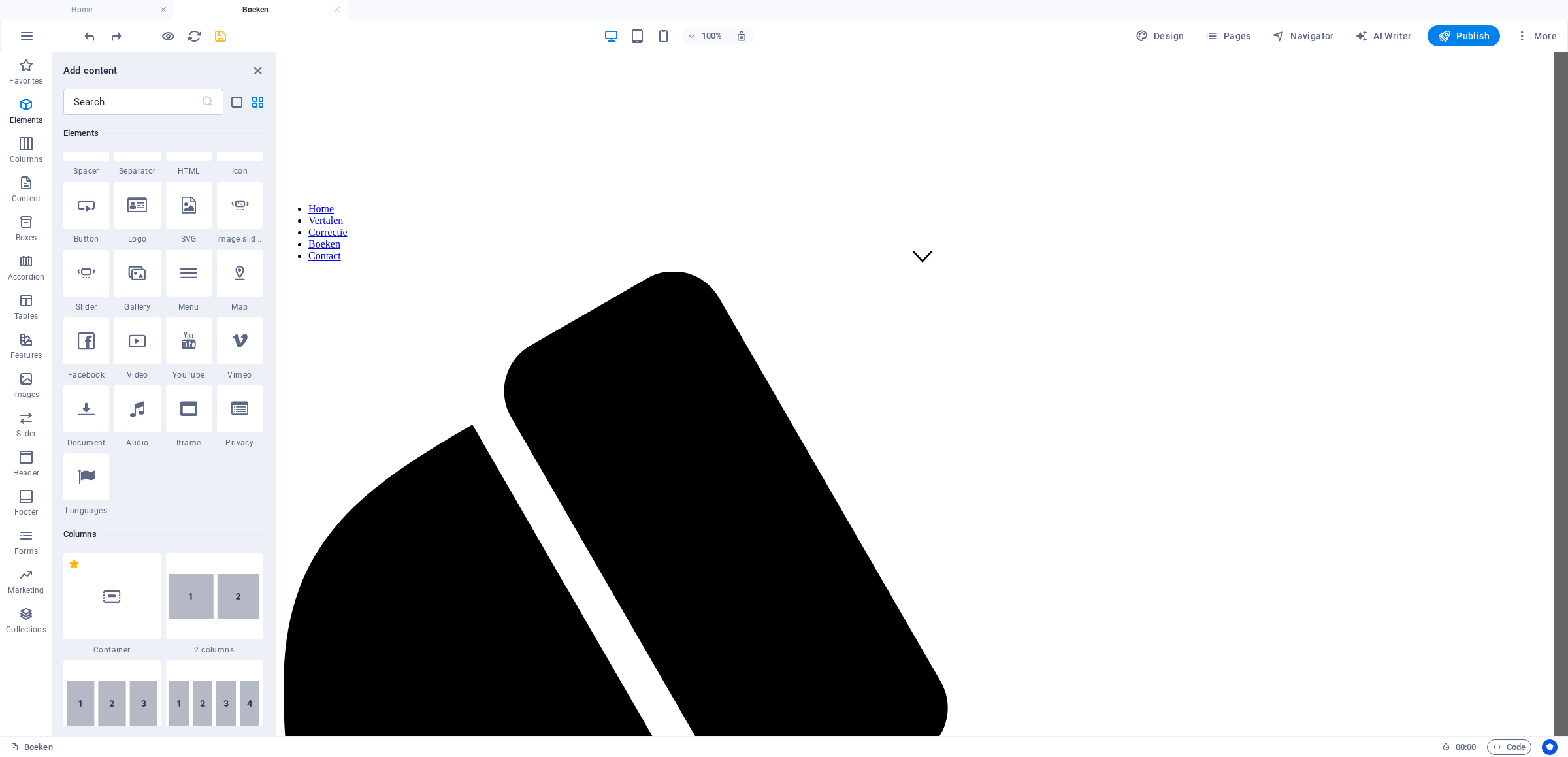
scroll to position [458, 0]
select select "px"
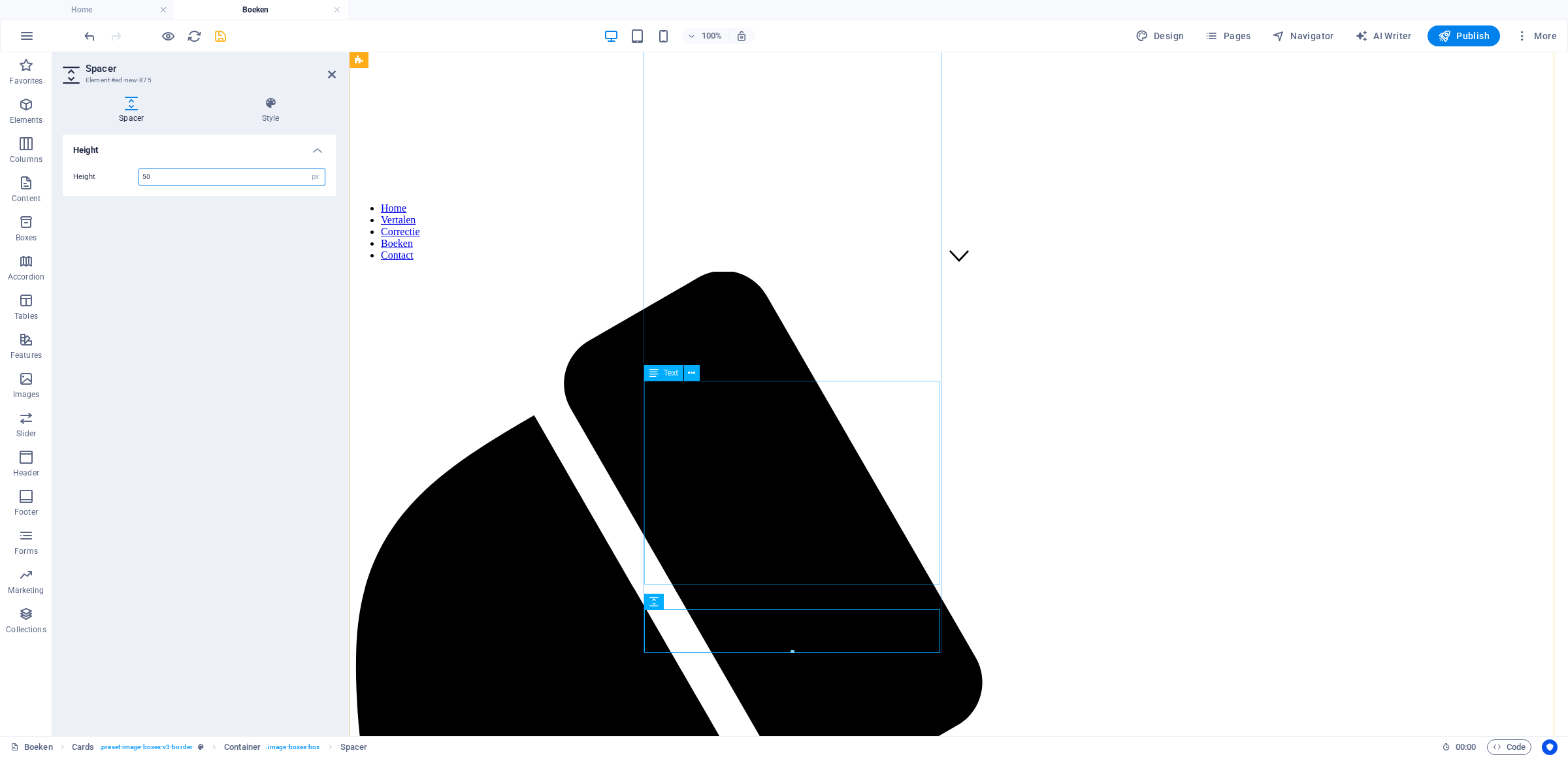
scroll to position [732, 0]
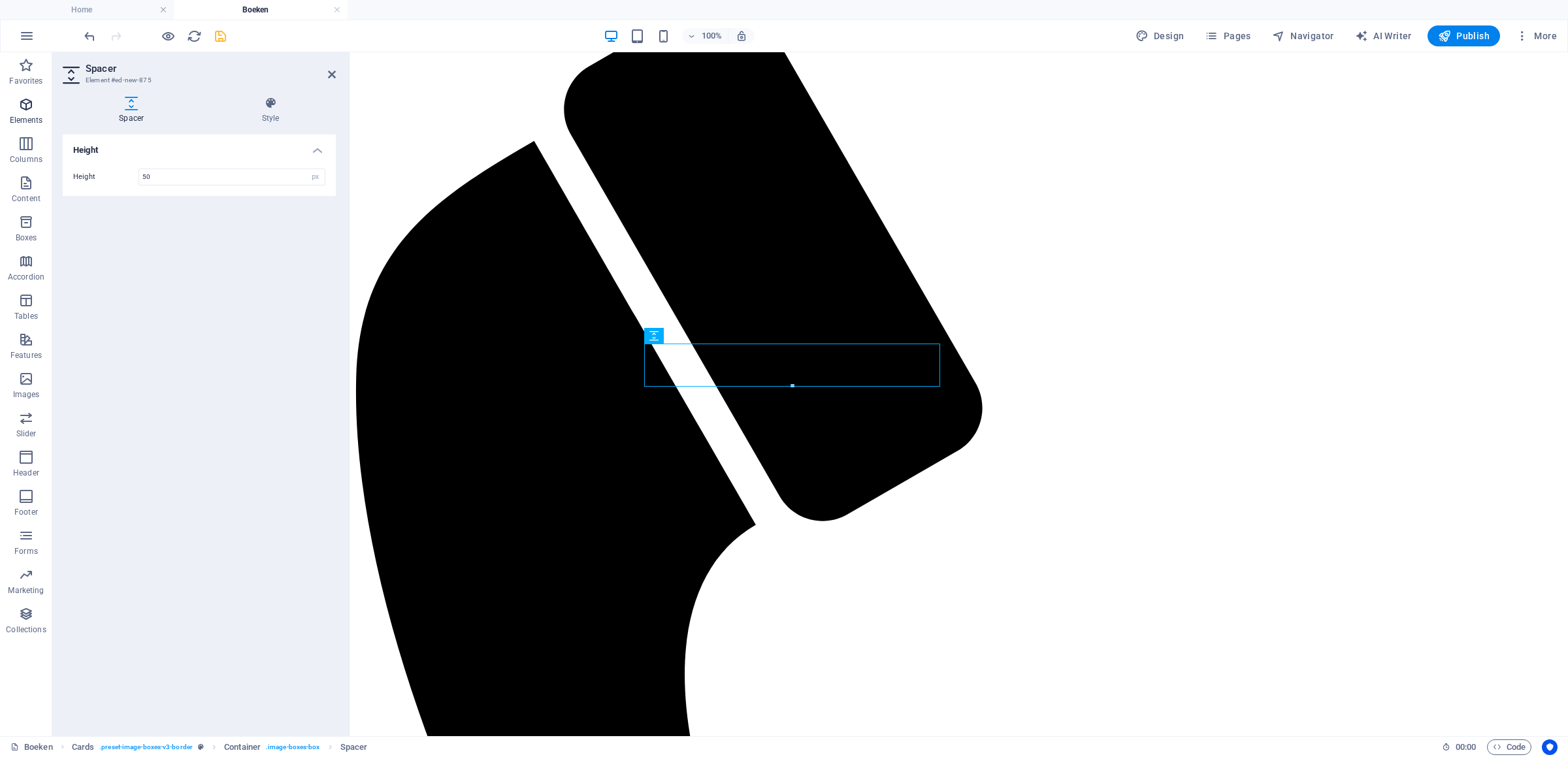
click at [26, 101] on icon "button" at bounding box center [26, 104] width 15 height 15
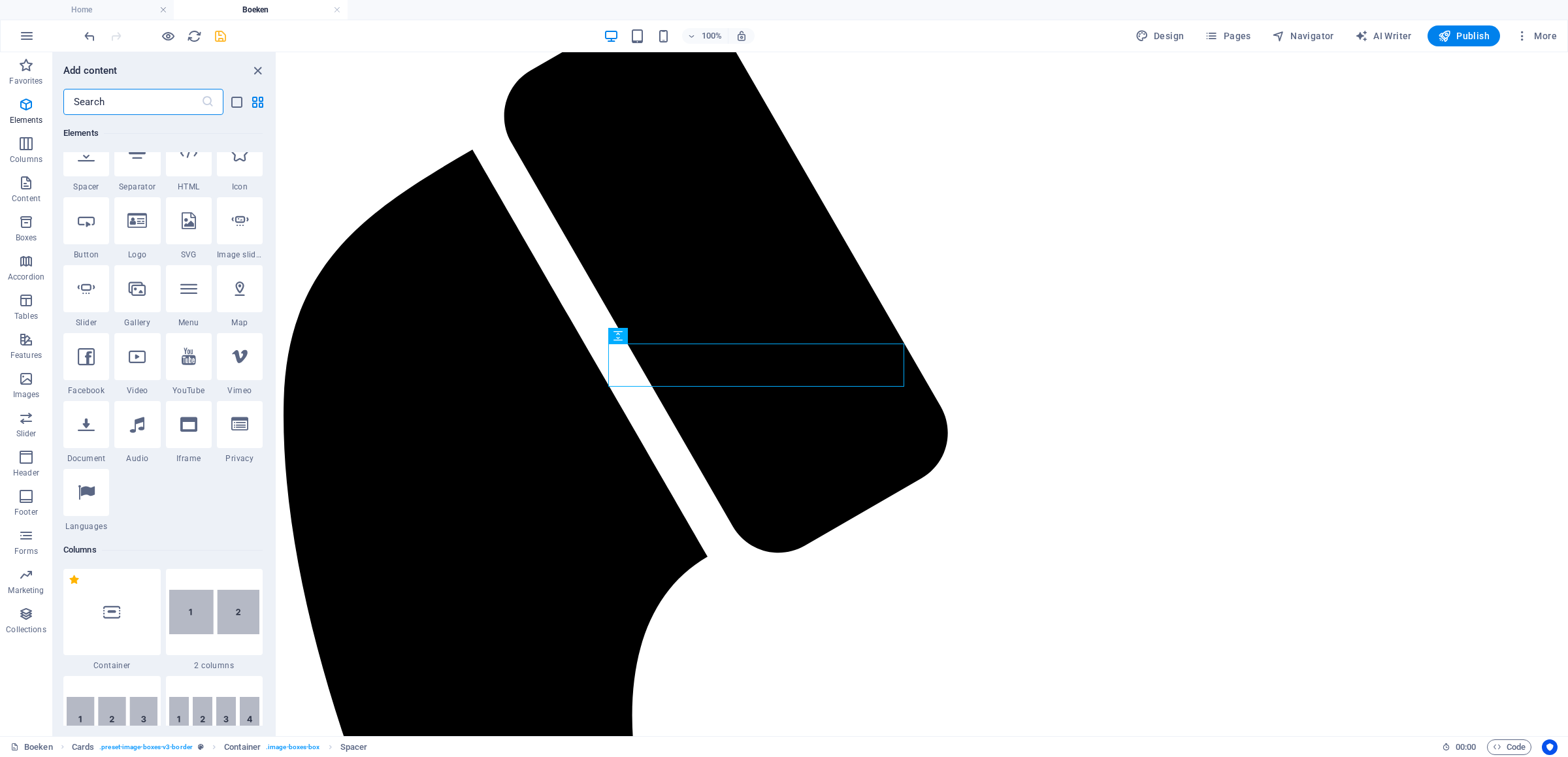
scroll to position [246, 0]
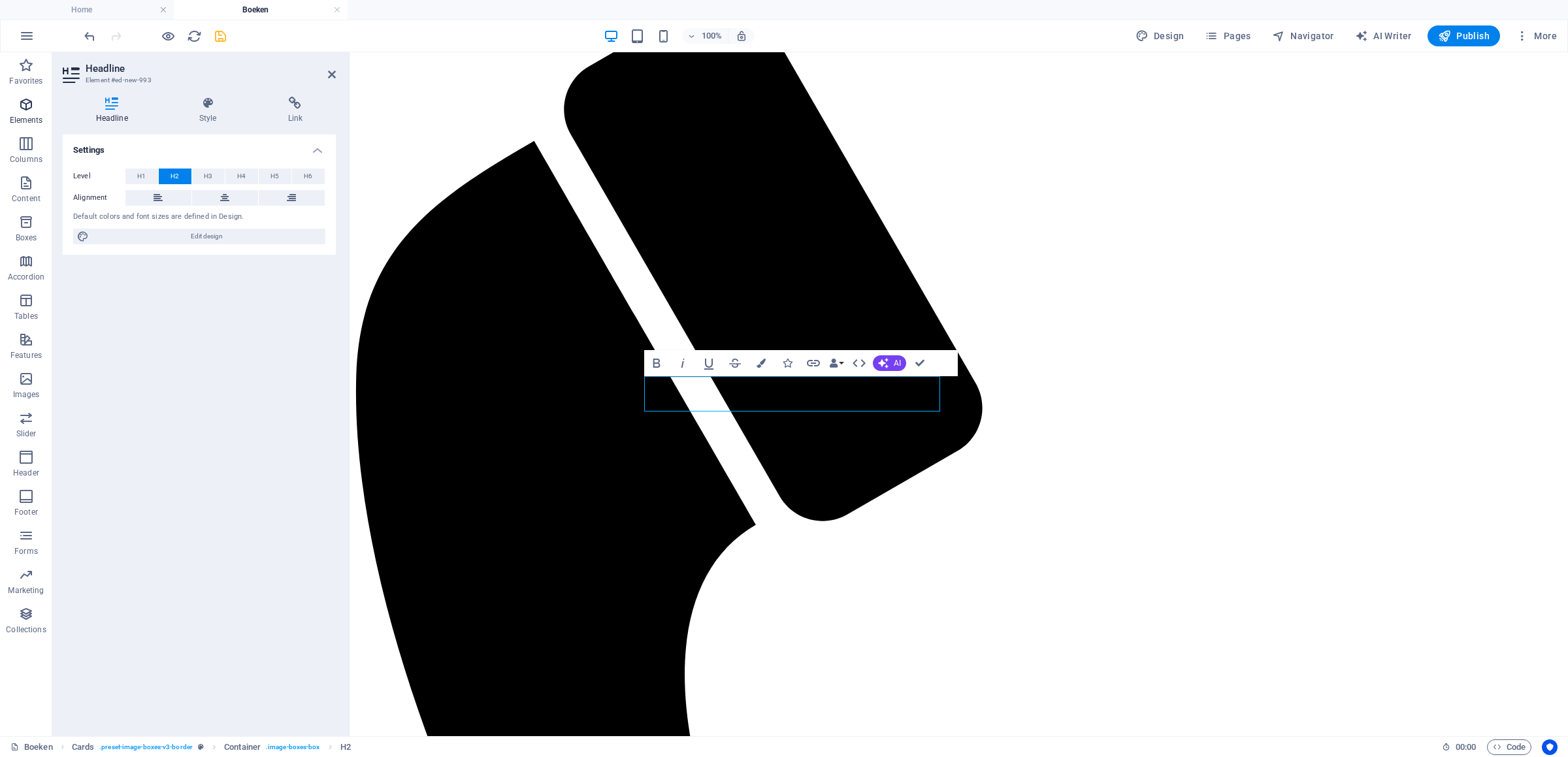
click at [23, 112] on icon "button" at bounding box center [26, 104] width 15 height 15
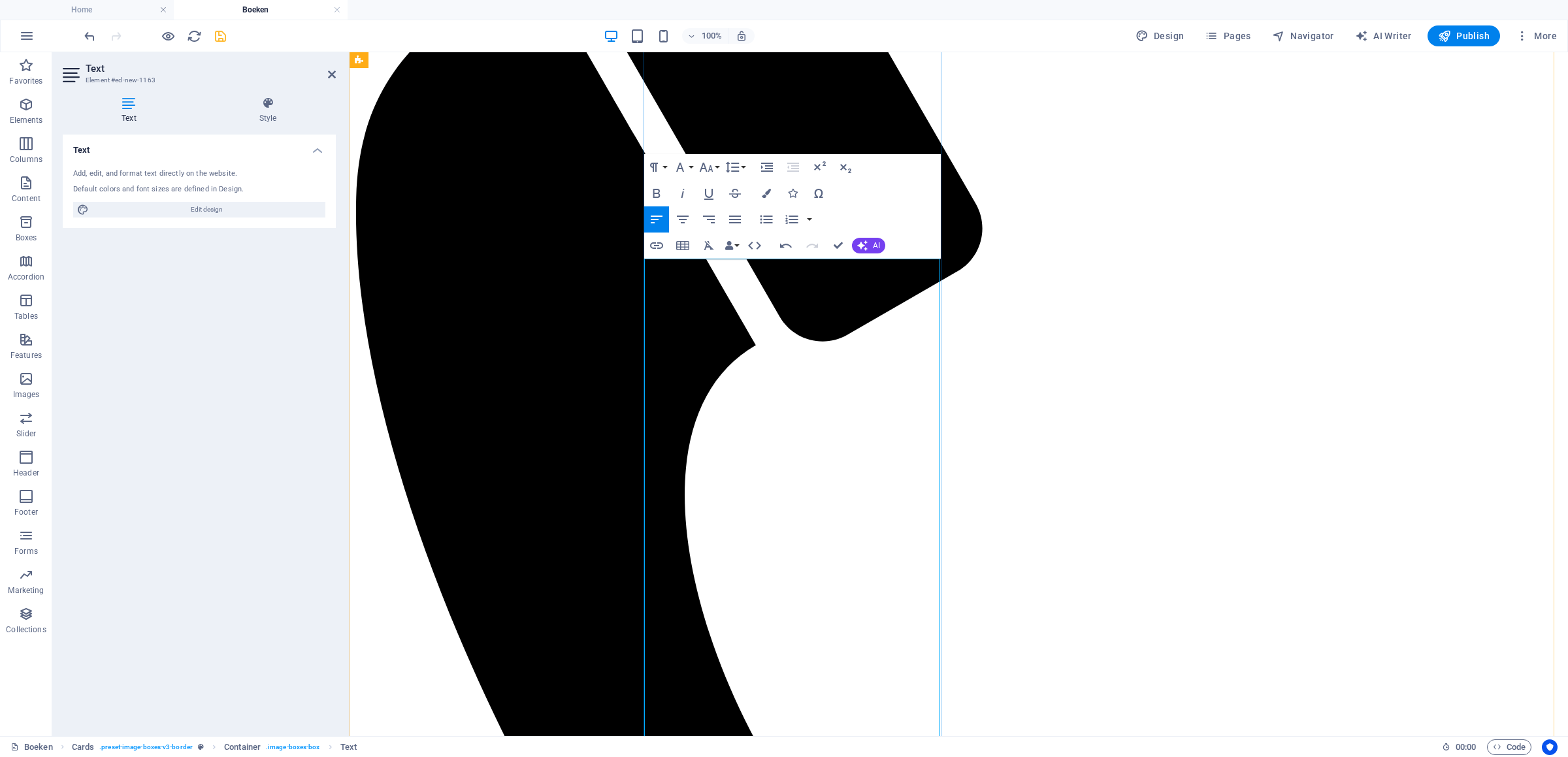
scroll to position [938, 0]
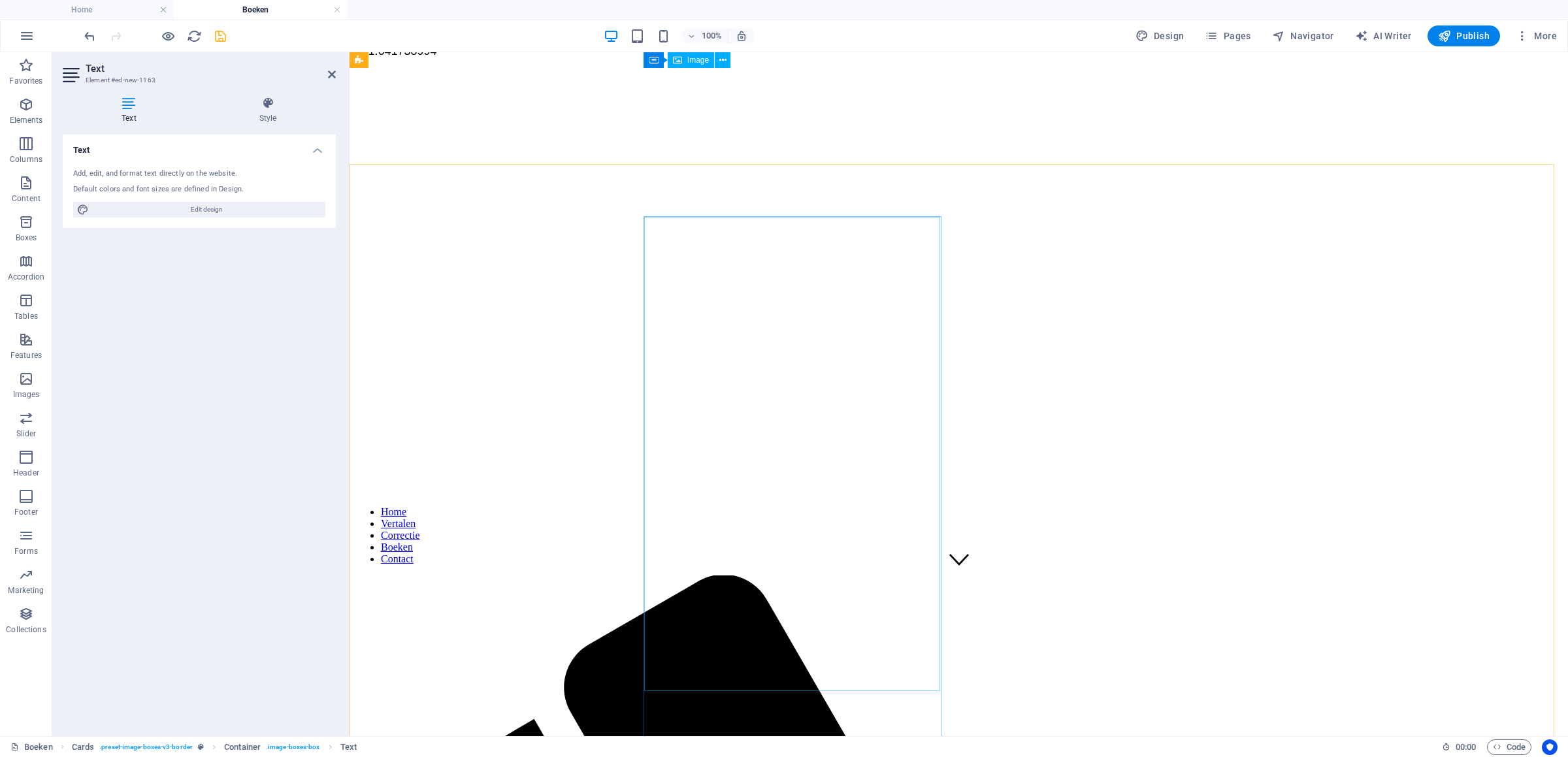
scroll to position [102, 0]
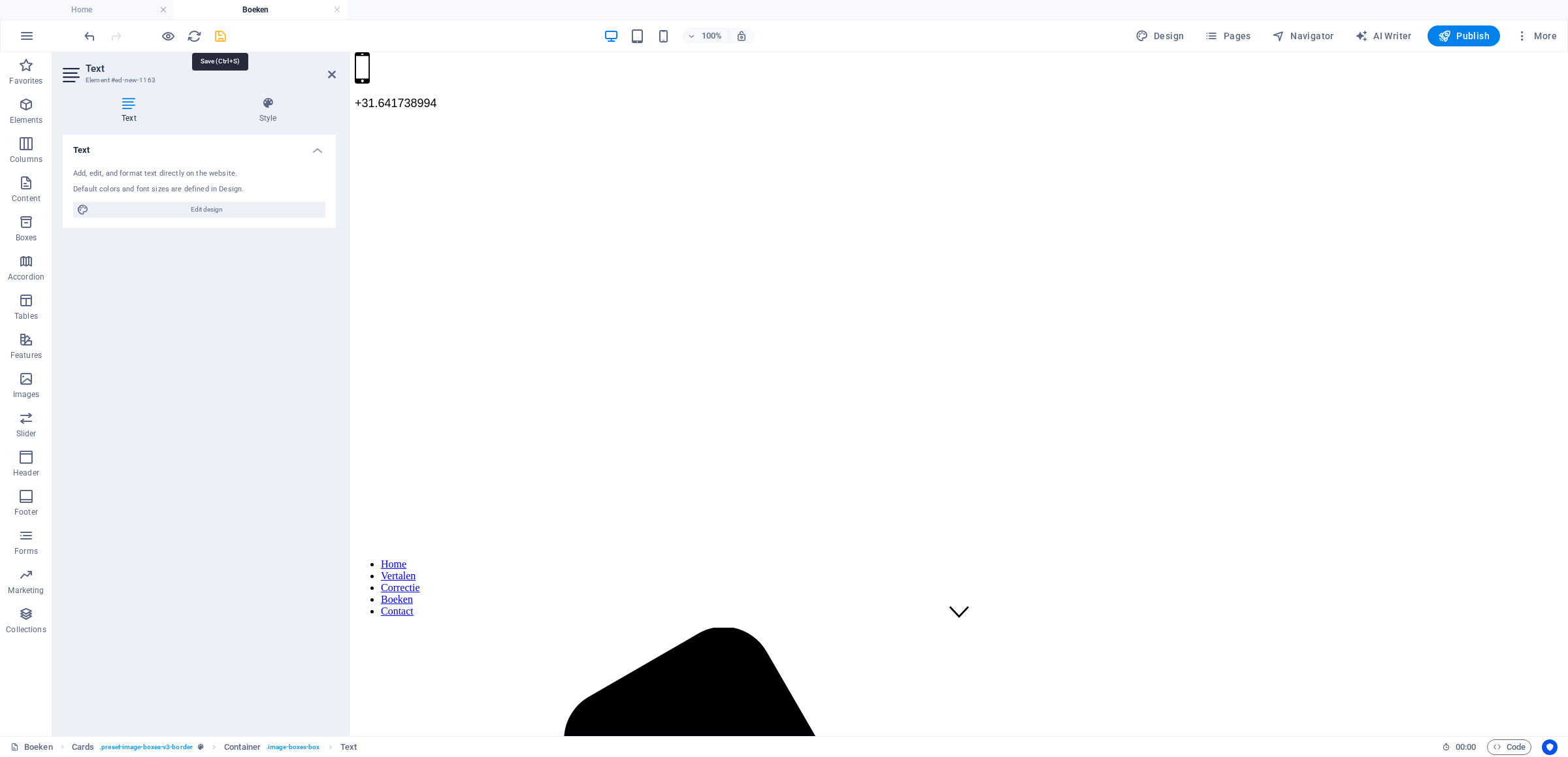
click at [223, 36] on icon "save" at bounding box center [220, 36] width 15 height 15
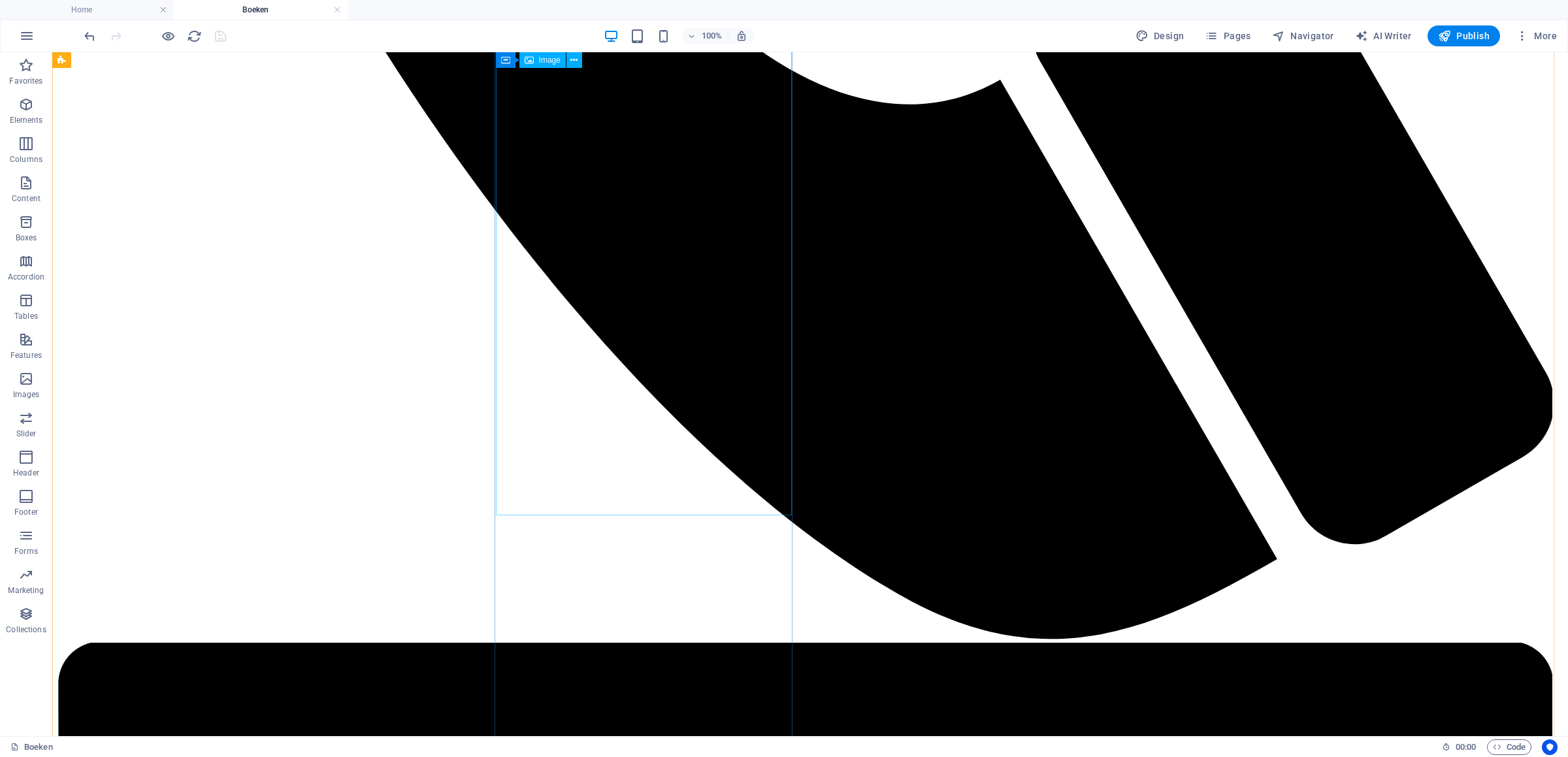
scroll to position [2078, 0]
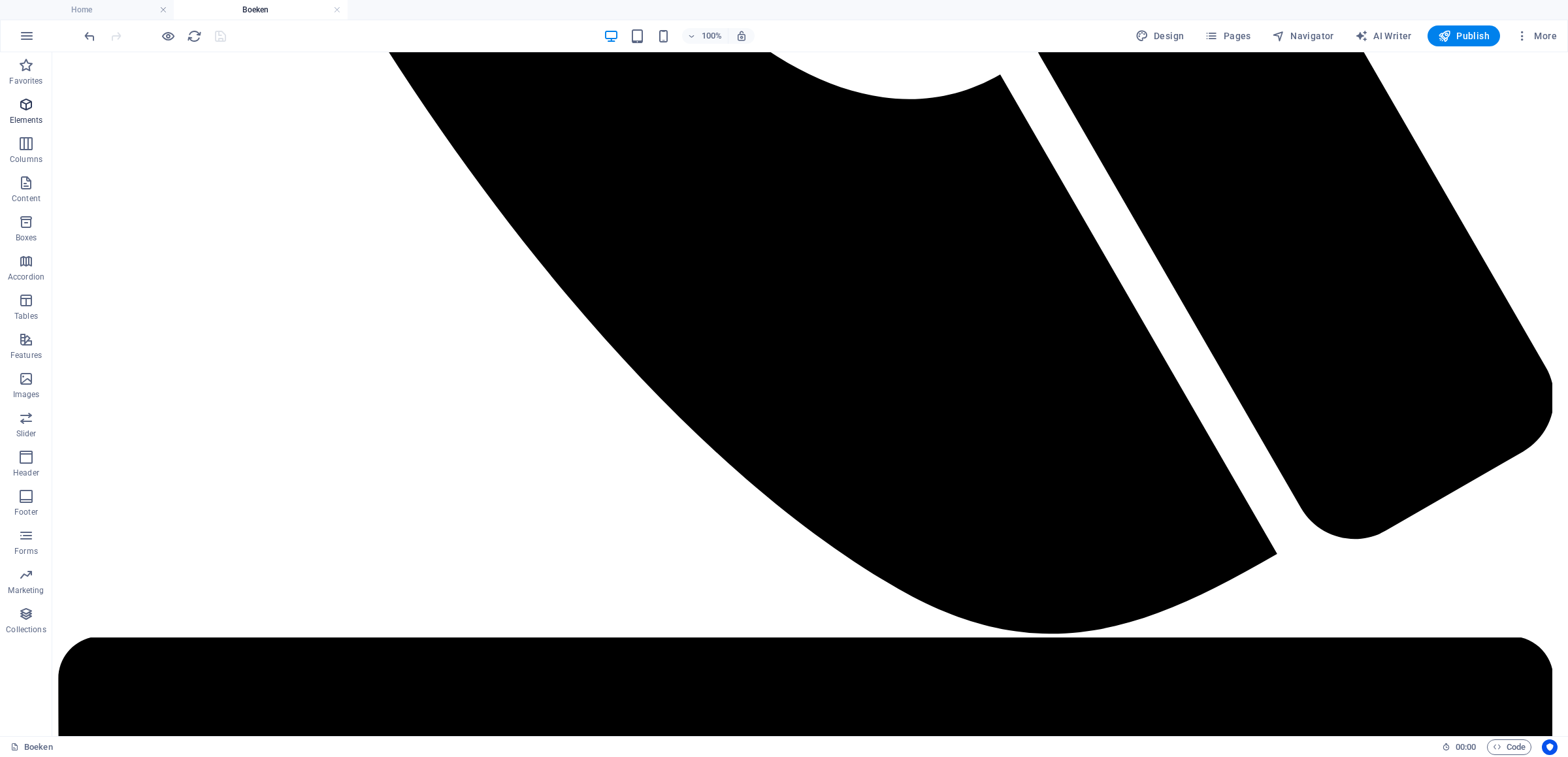
click at [28, 110] on icon "button" at bounding box center [26, 104] width 15 height 15
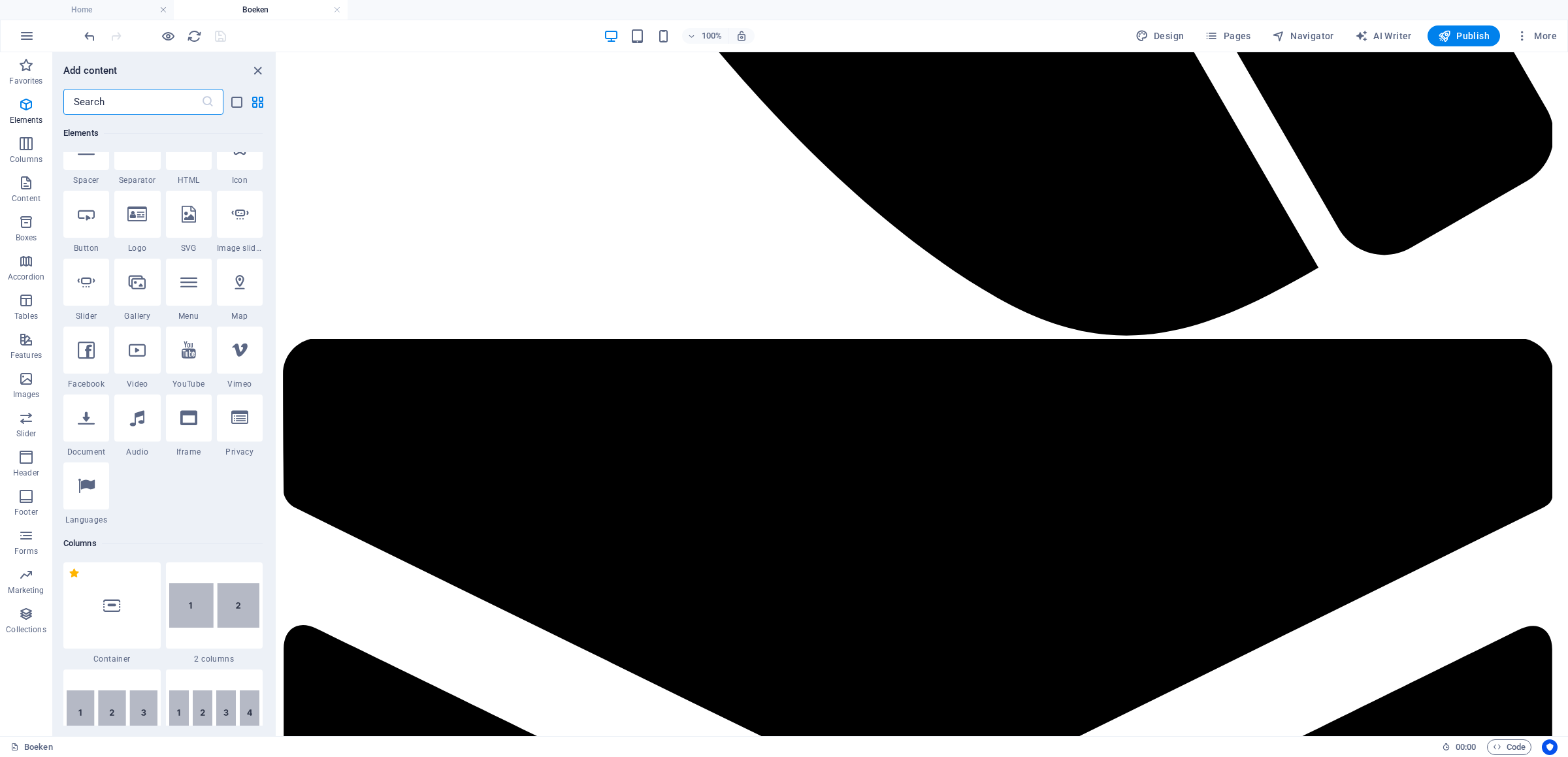
scroll to position [246, 0]
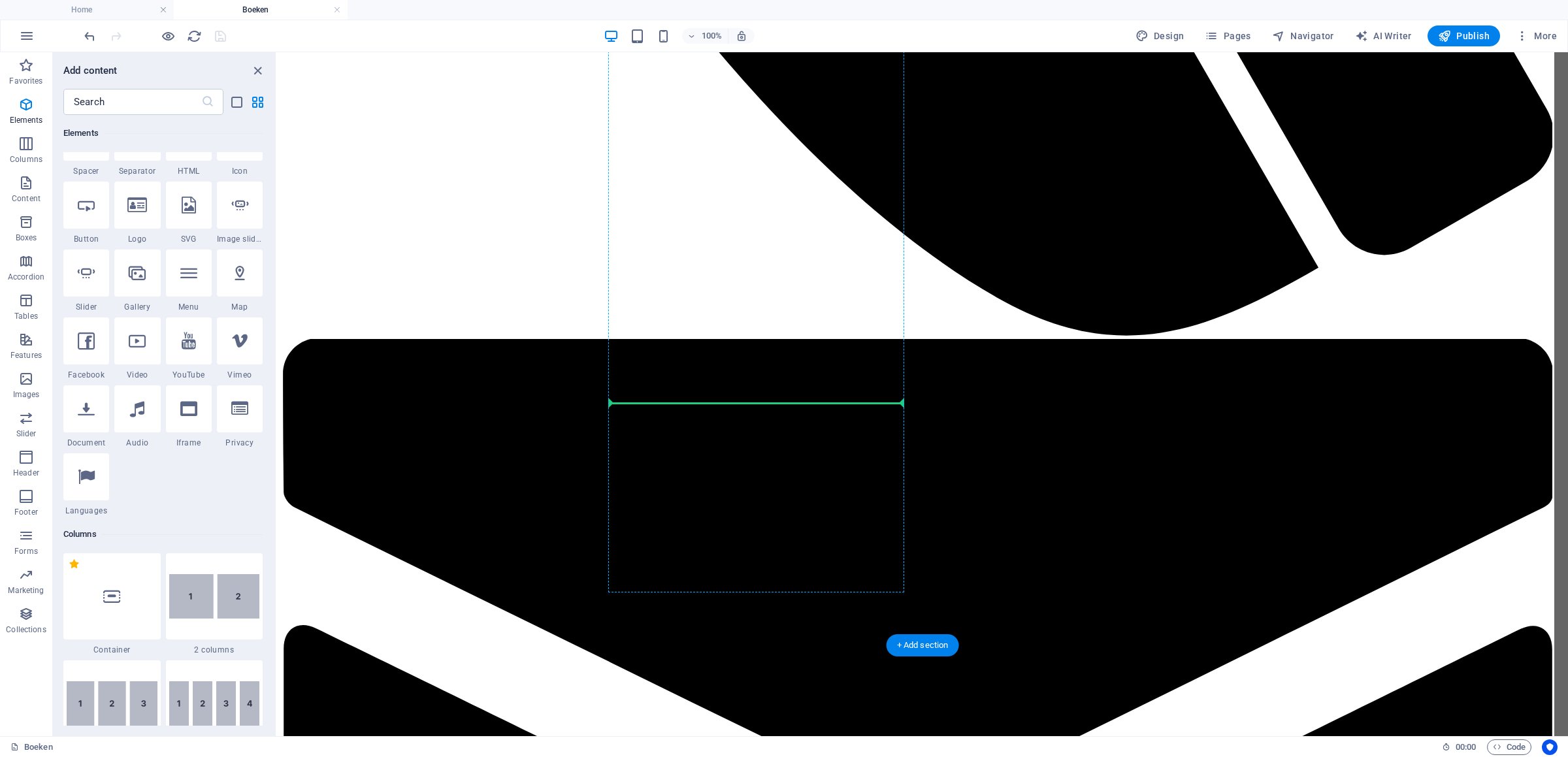
select select "px"
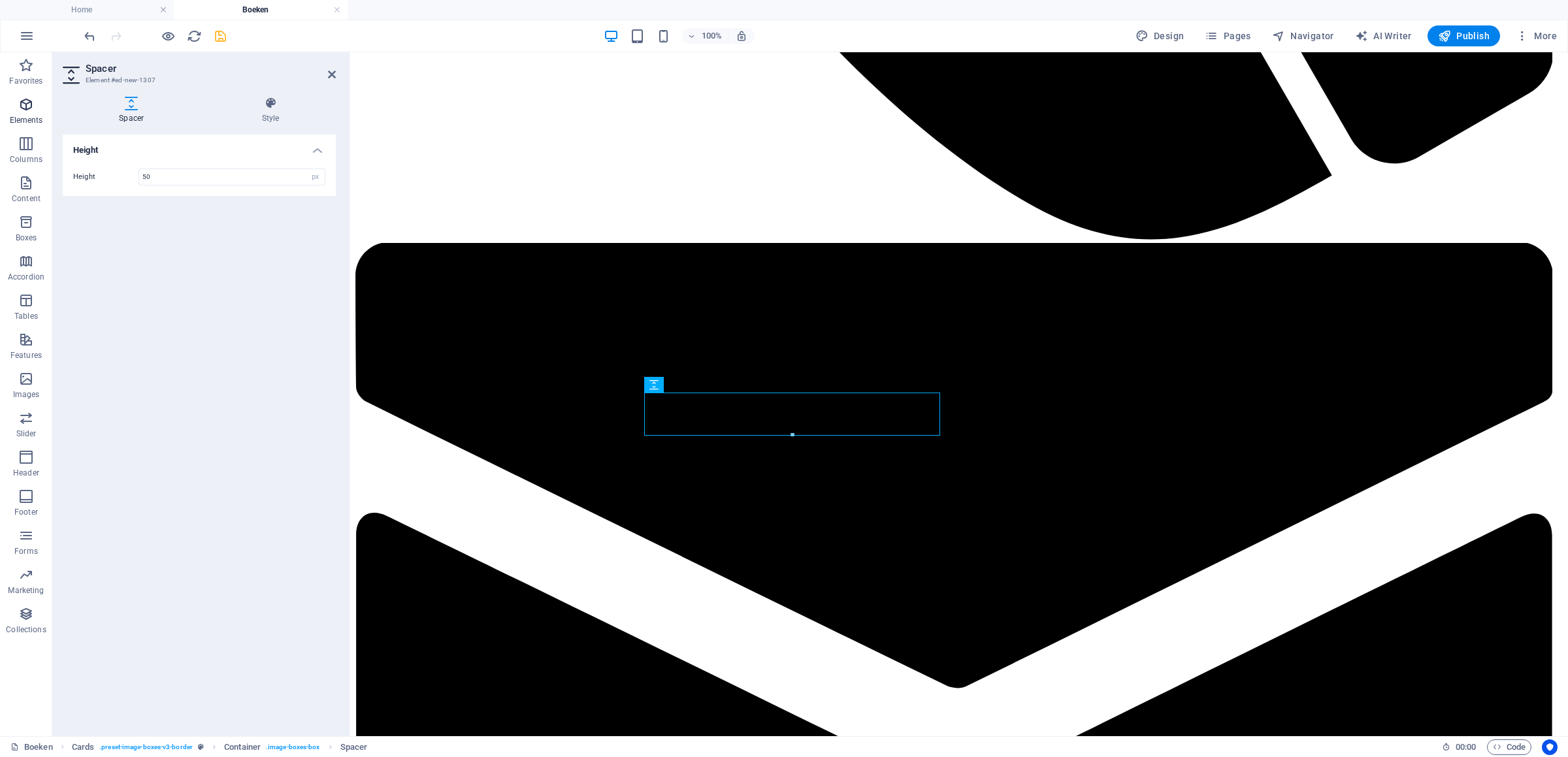
click at [23, 118] on p "Elements" at bounding box center [26, 120] width 33 height 10
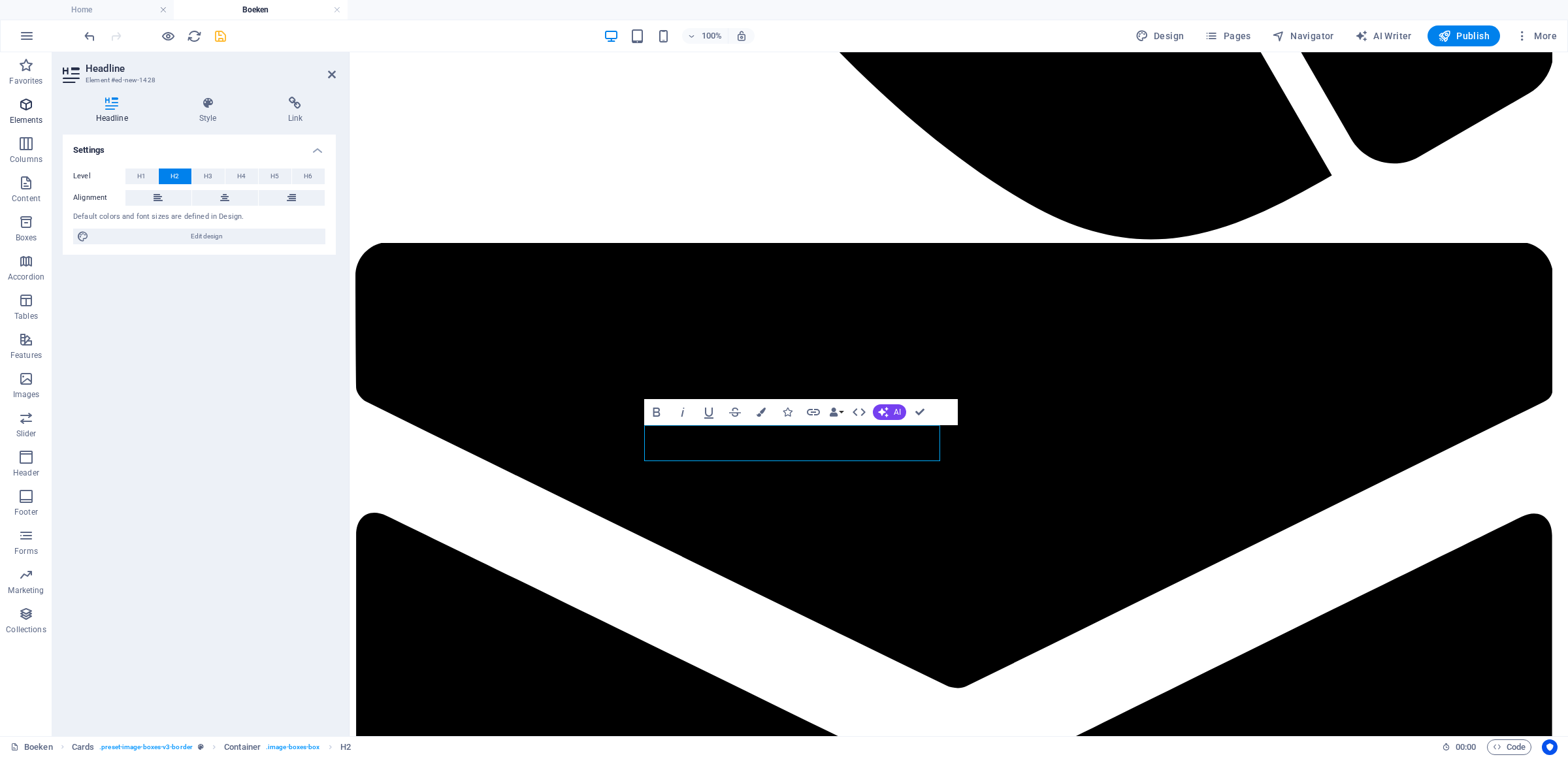
click at [26, 105] on icon "button" at bounding box center [26, 104] width 15 height 15
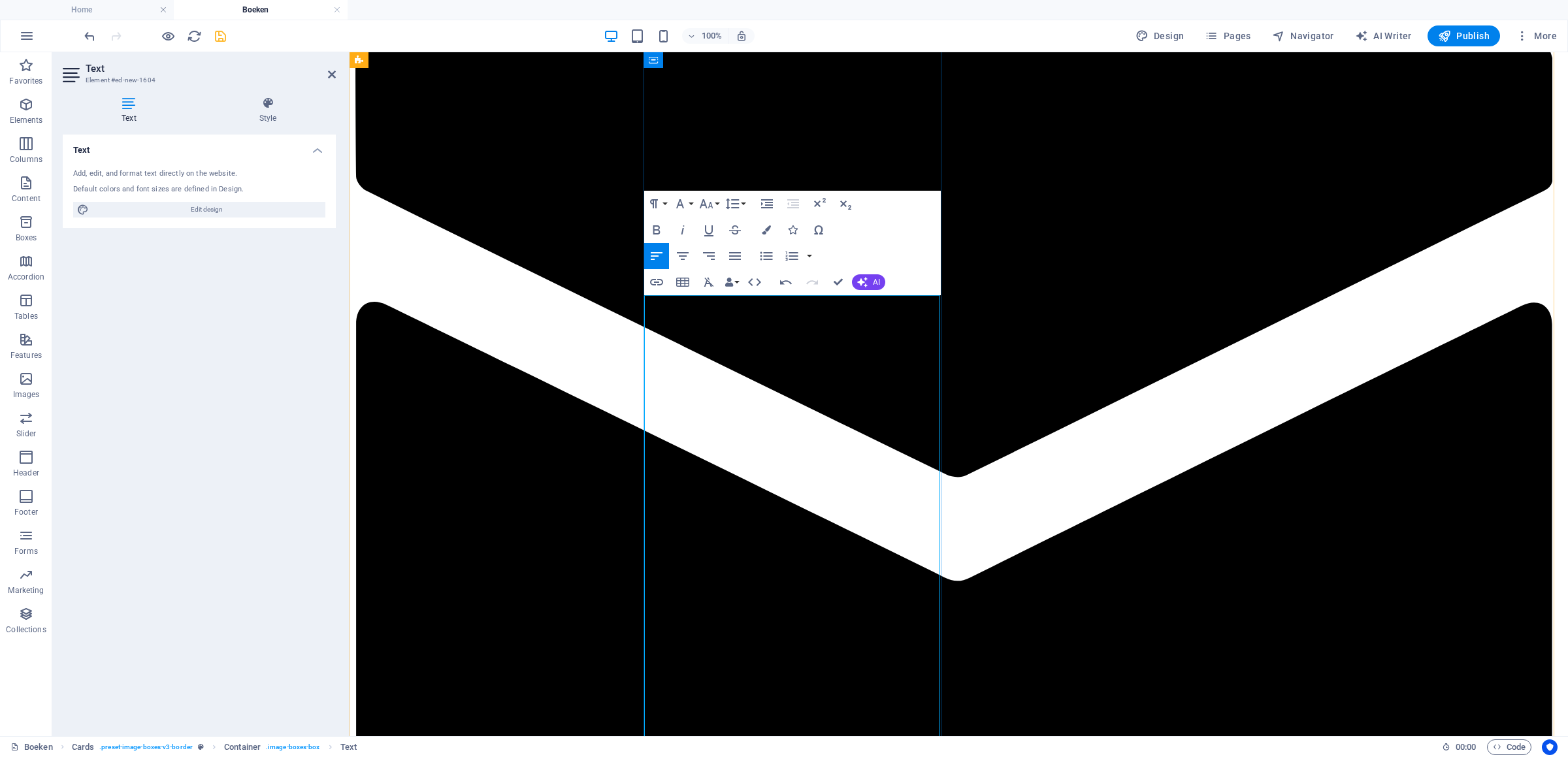
scroll to position [2353, 0]
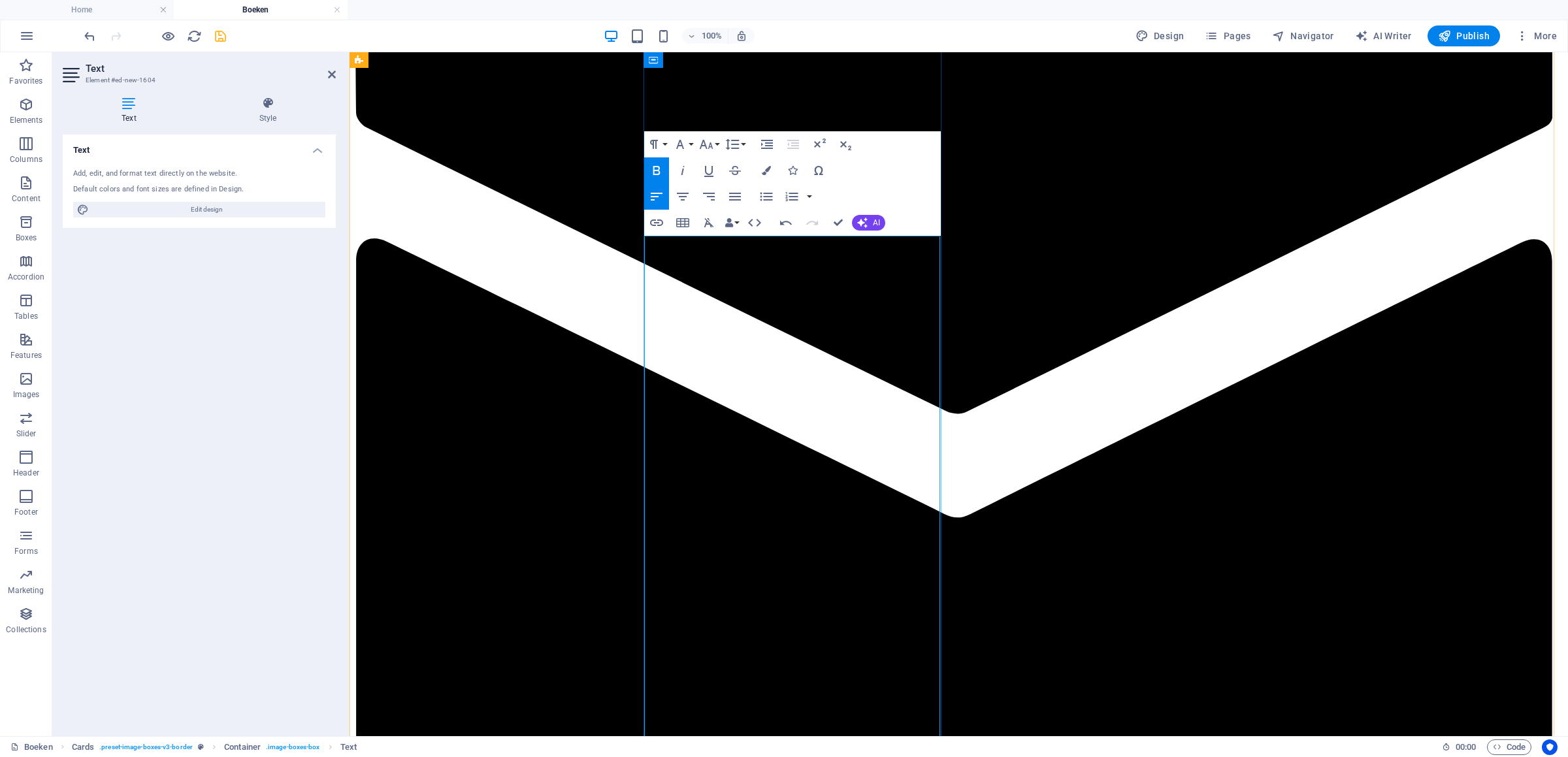
scroll to position [2078, 0]
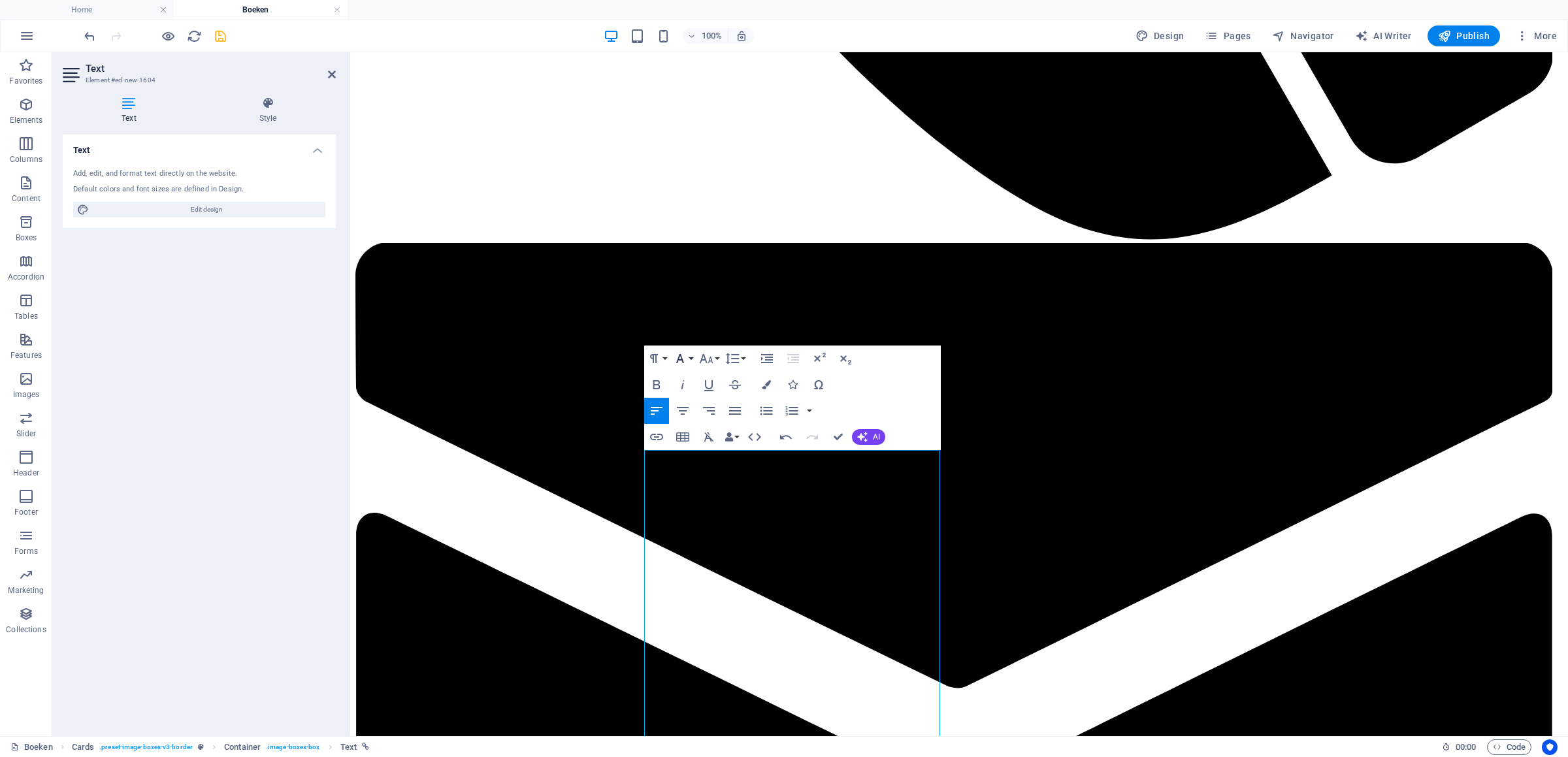
click at [690, 360] on button "Font Family" at bounding box center [682, 359] width 25 height 26
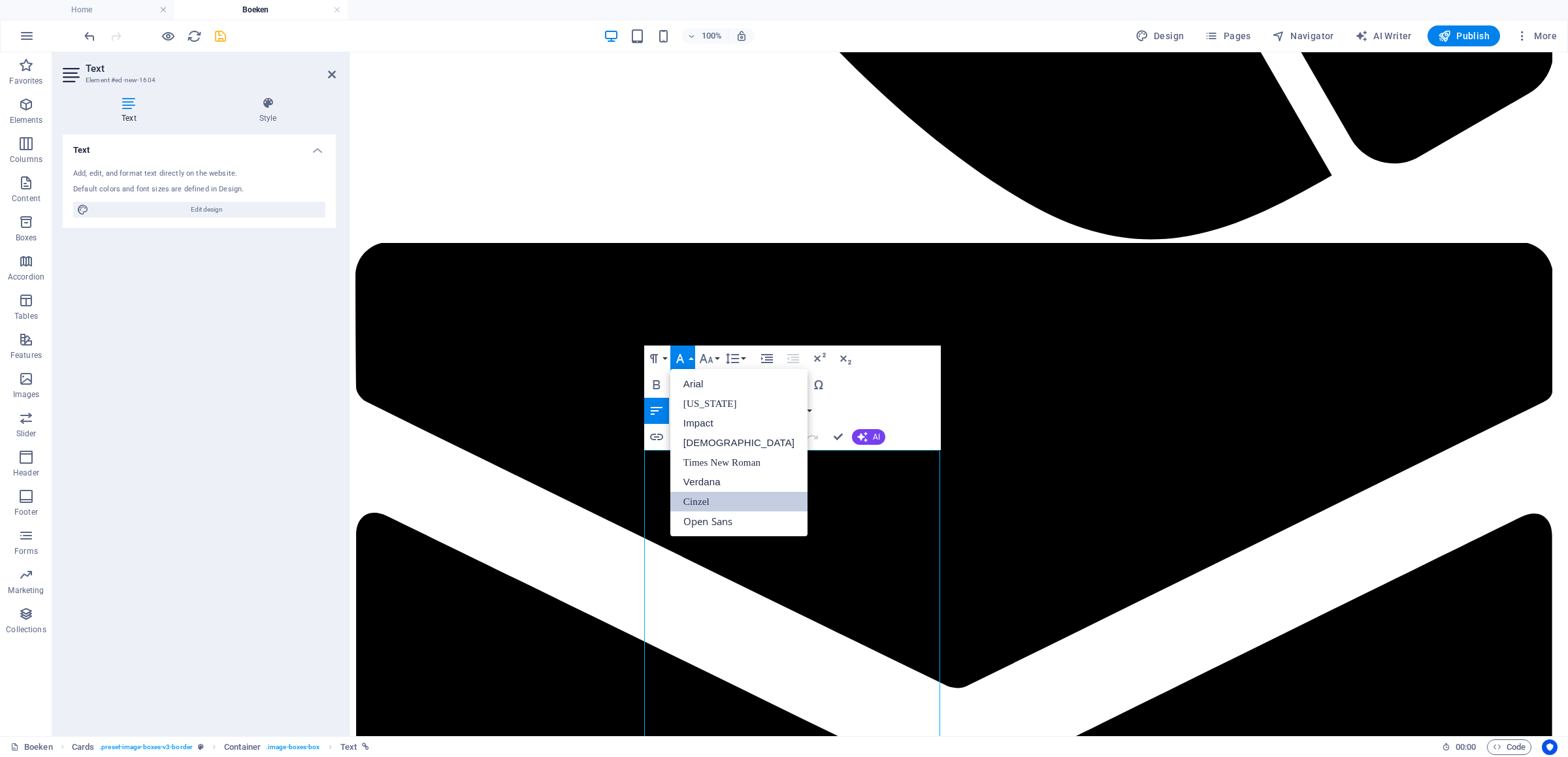
scroll to position [0, 0]
click at [710, 356] on icon "button" at bounding box center [706, 358] width 15 height 15
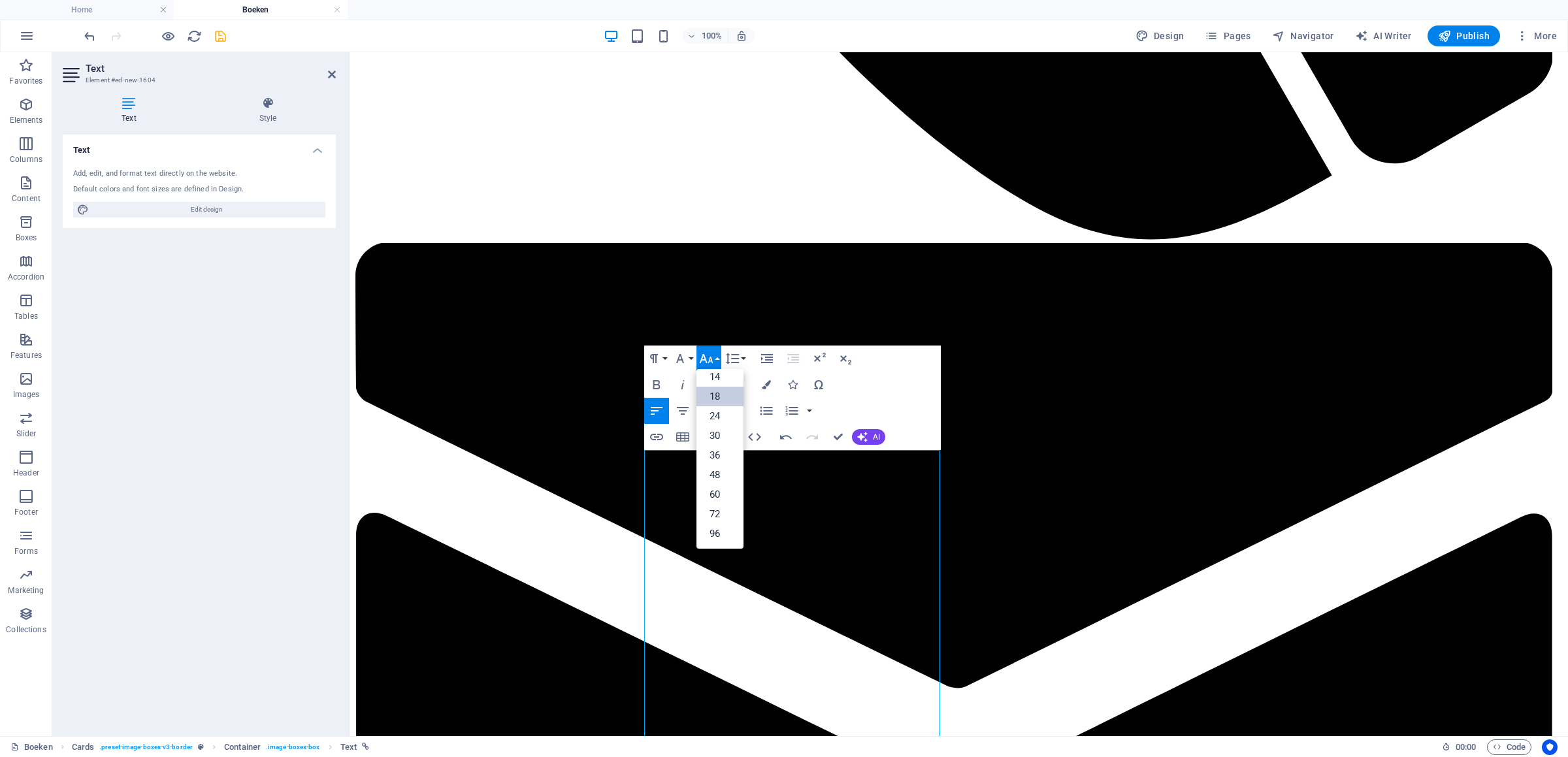
scroll to position [105, 0]
click at [708, 356] on icon "button" at bounding box center [706, 358] width 15 height 15
click at [653, 360] on icon "button" at bounding box center [654, 358] width 8 height 9
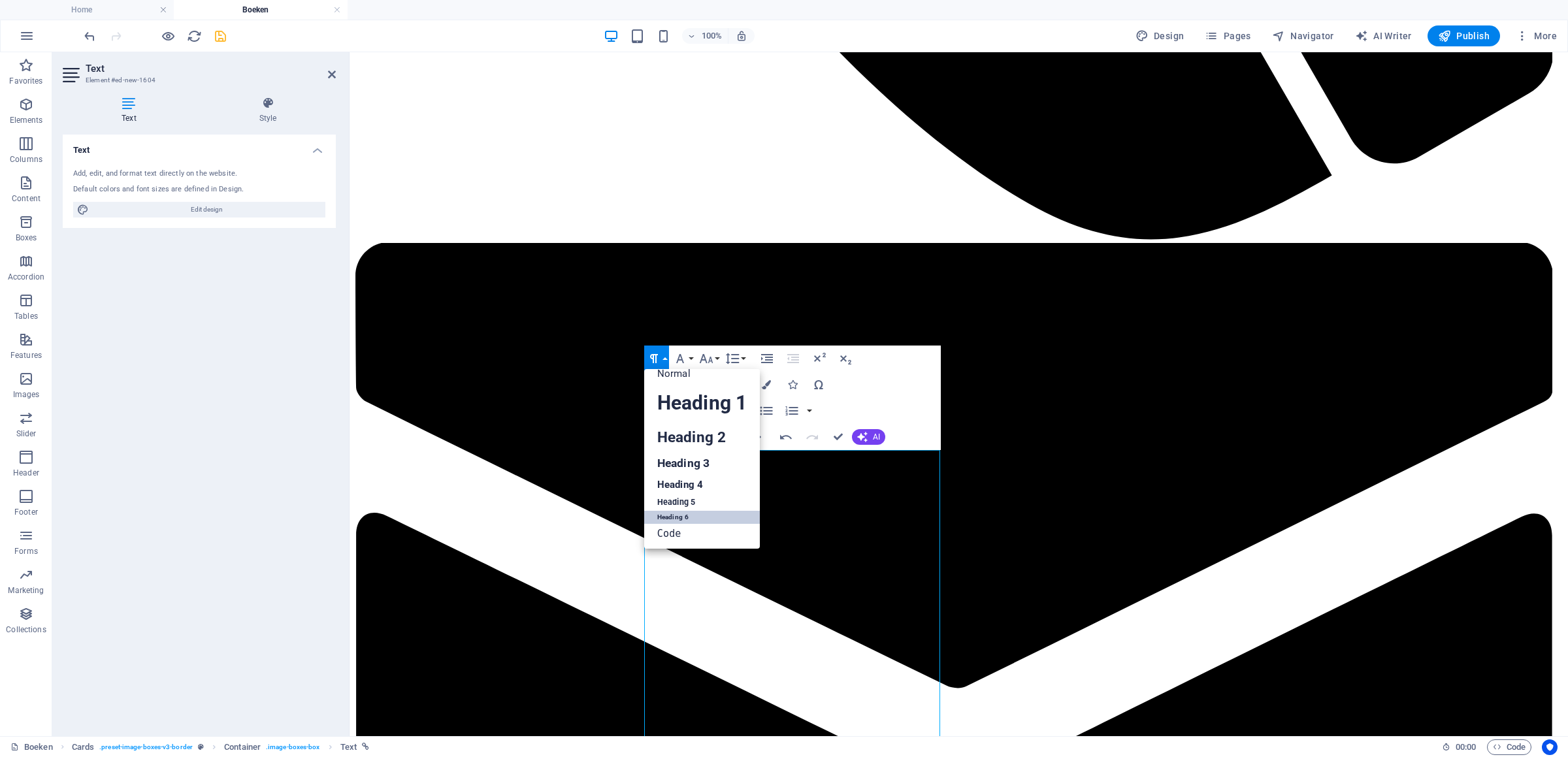
scroll to position [10, 0]
click at [678, 381] on link "Normal" at bounding box center [702, 373] width 115 height 19
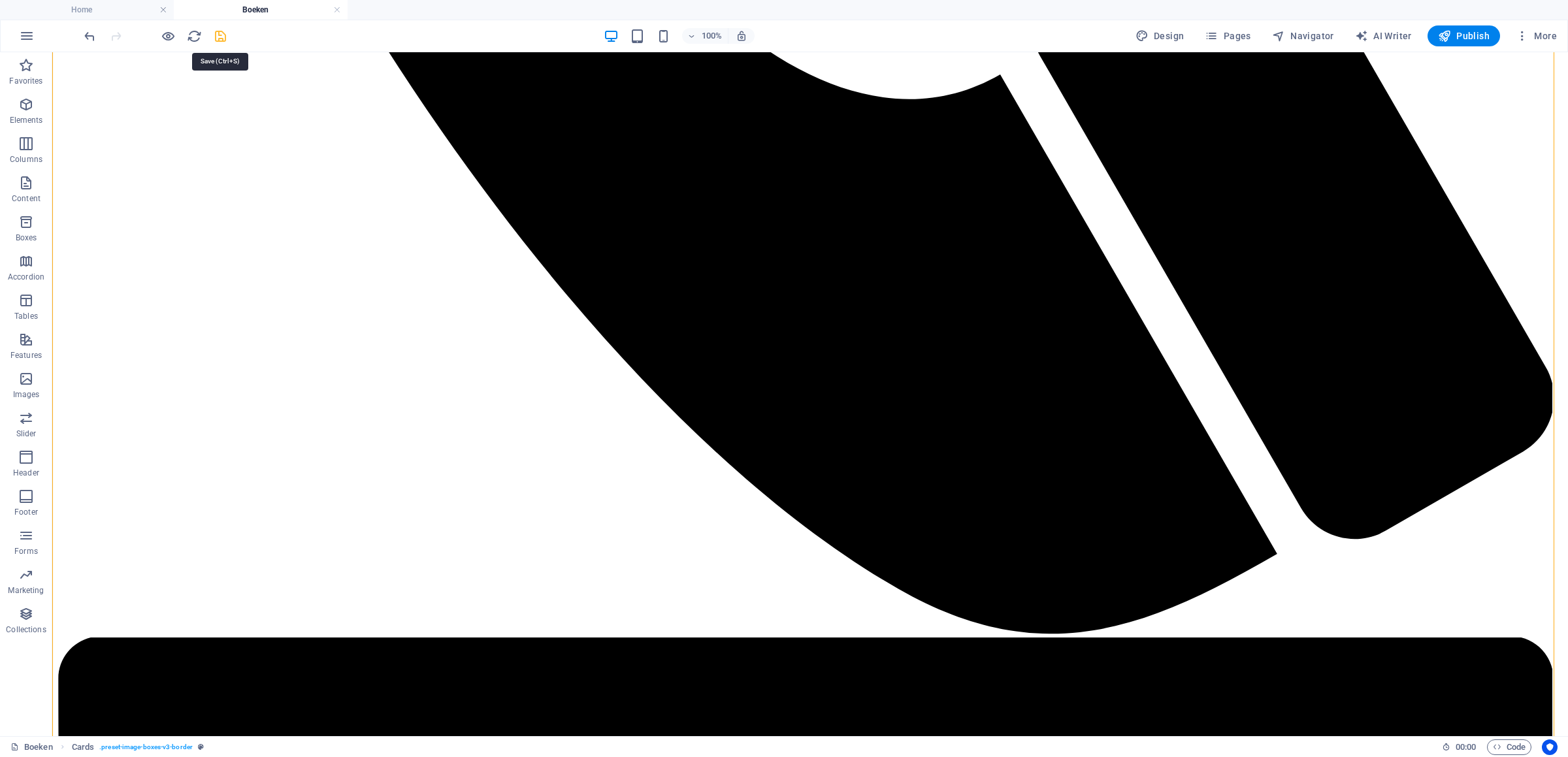
click at [215, 35] on icon "save" at bounding box center [220, 36] width 15 height 15
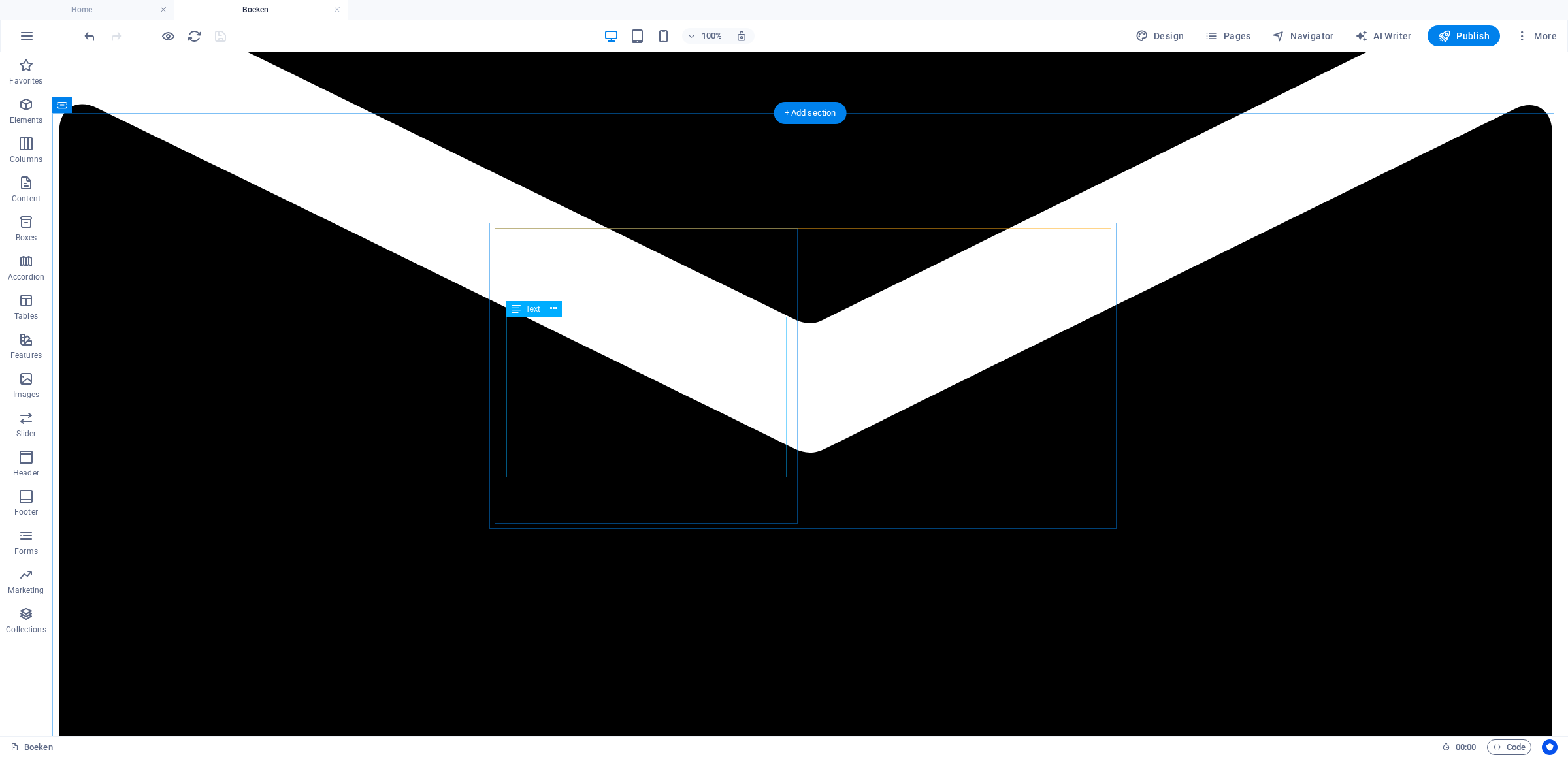
scroll to position [2970, 0]
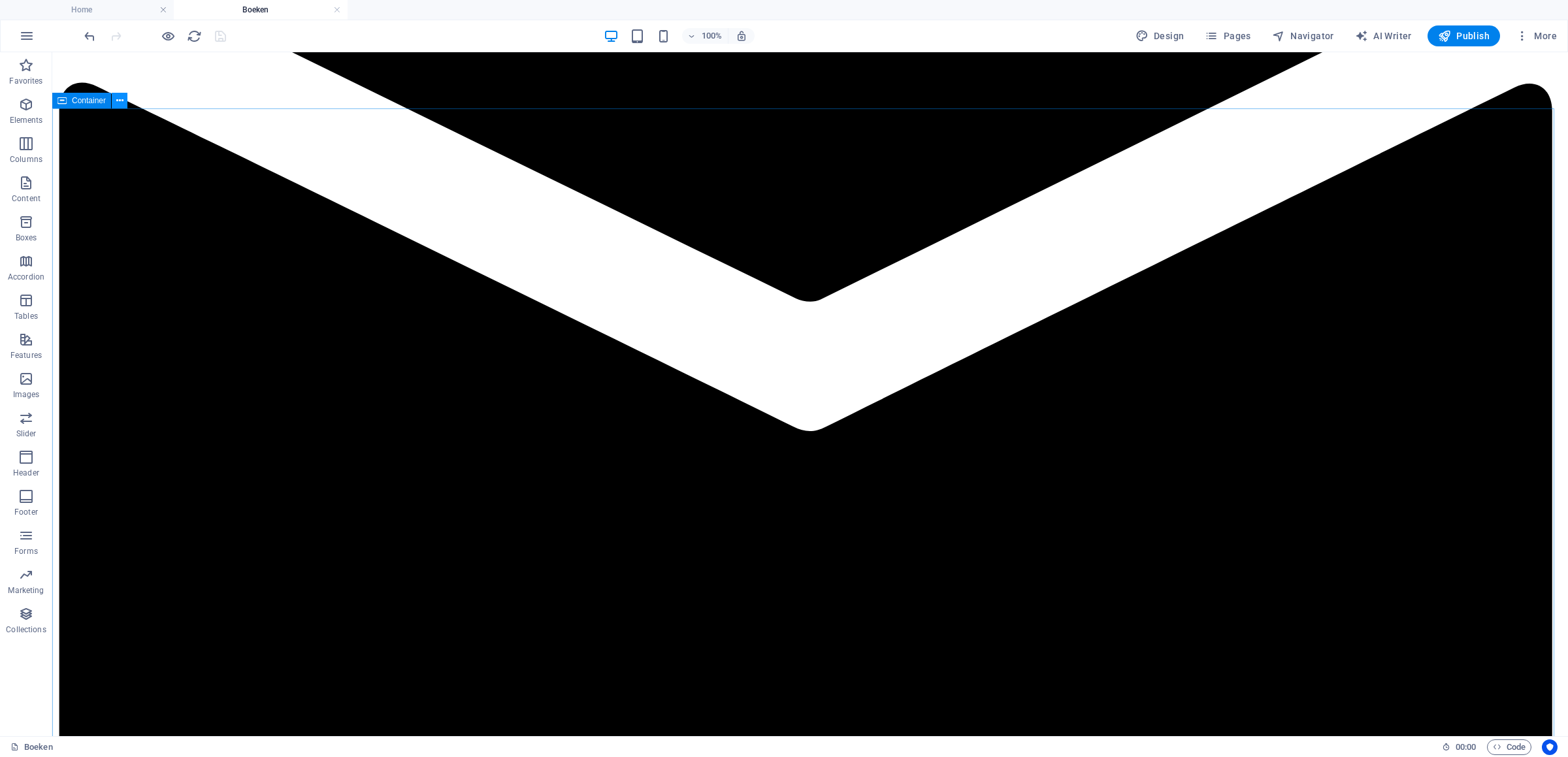
click at [117, 102] on icon at bounding box center [119, 101] width 7 height 14
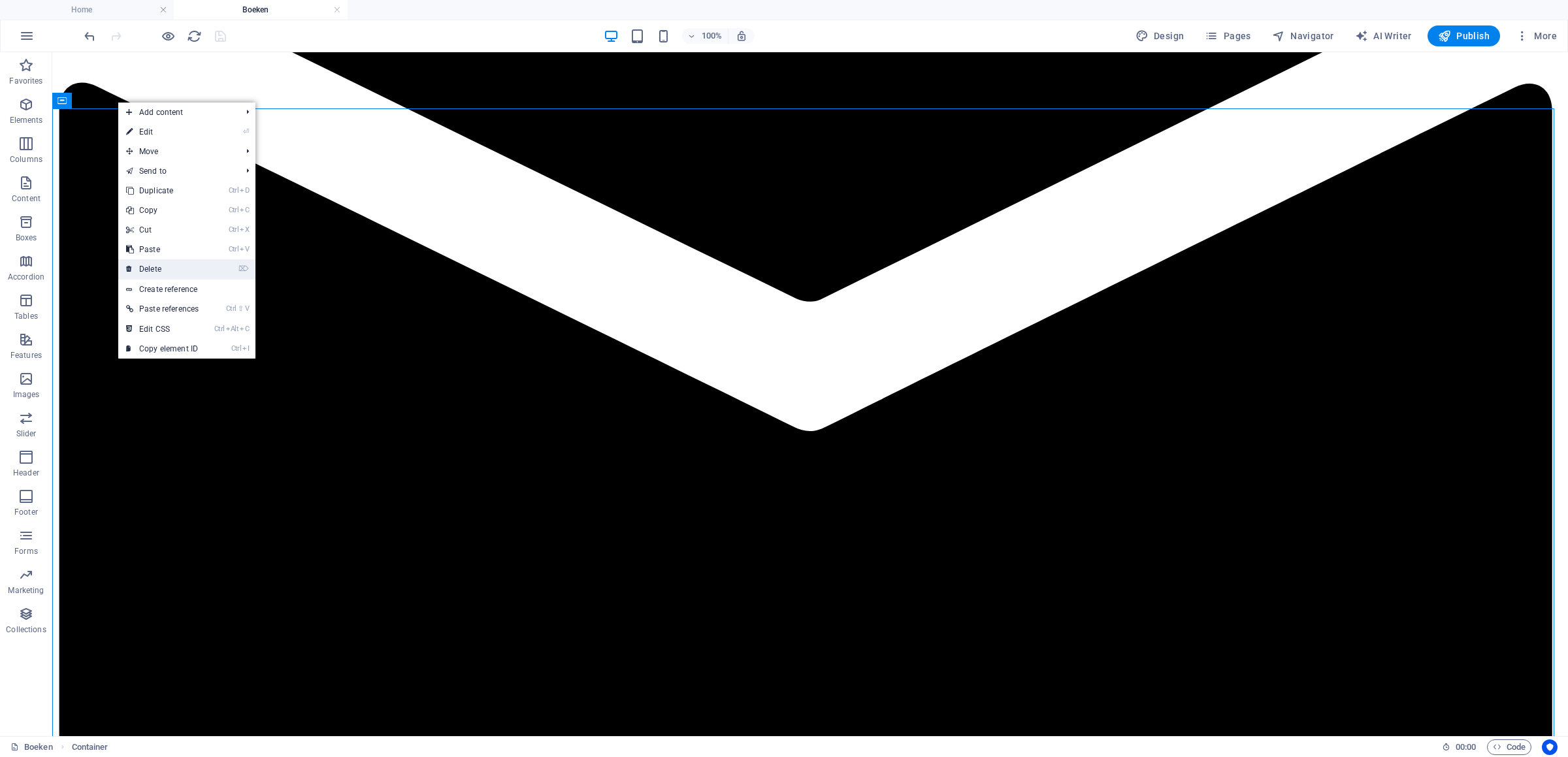
click at [159, 262] on link "⌦ Delete" at bounding box center [162, 269] width 88 height 19
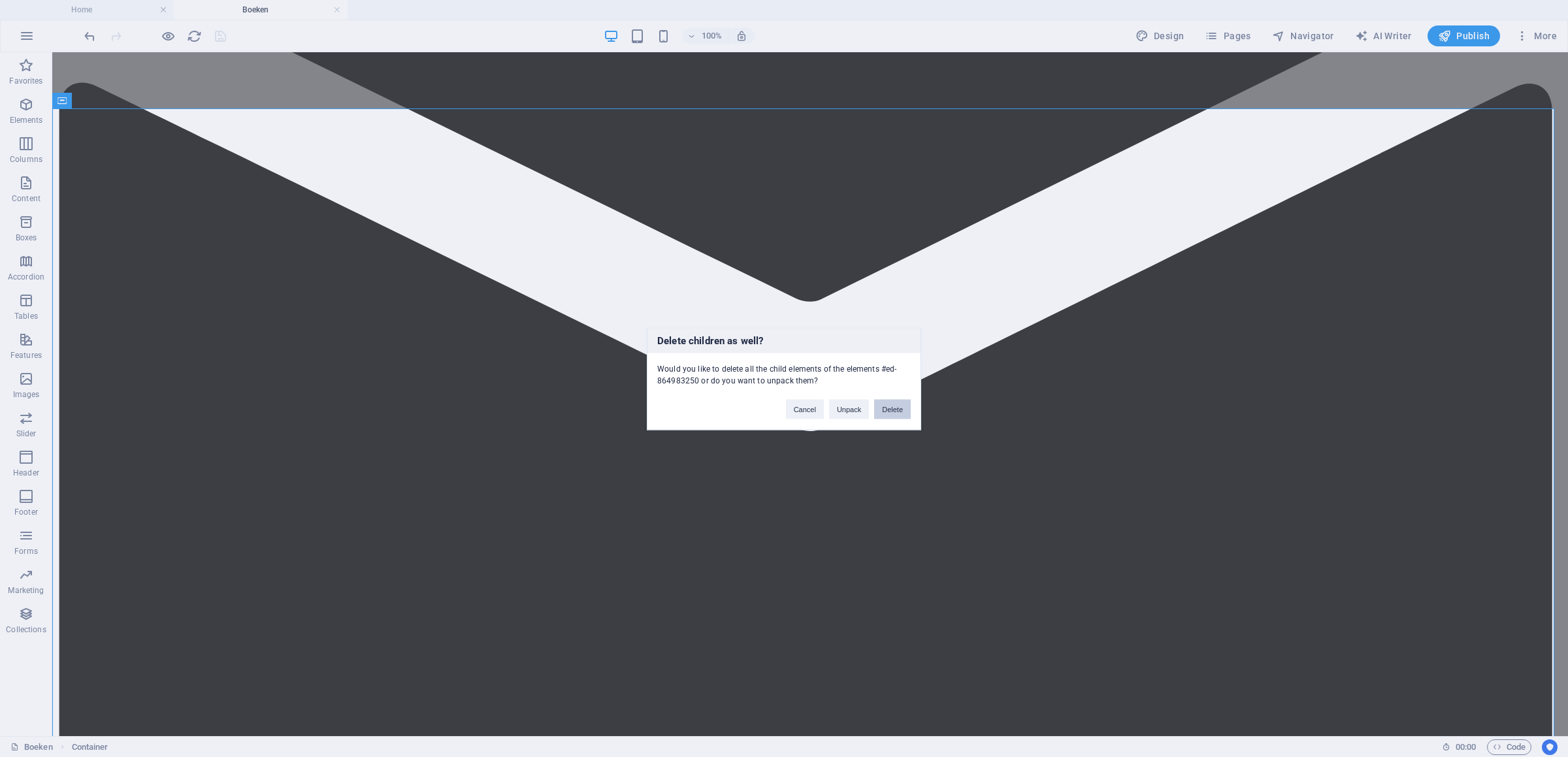
click at [904, 414] on button "Delete" at bounding box center [892, 409] width 36 height 19
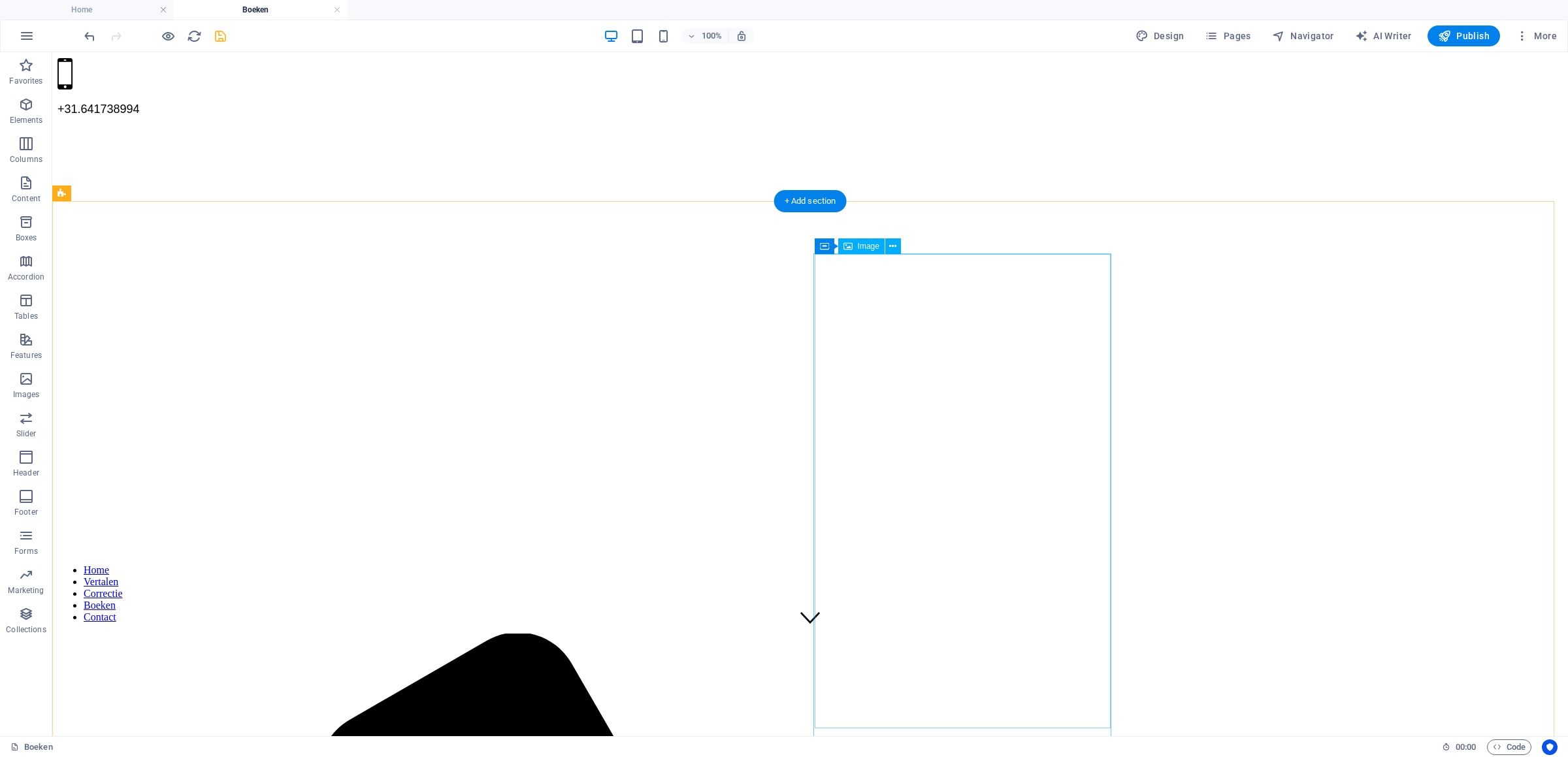
scroll to position [0, 0]
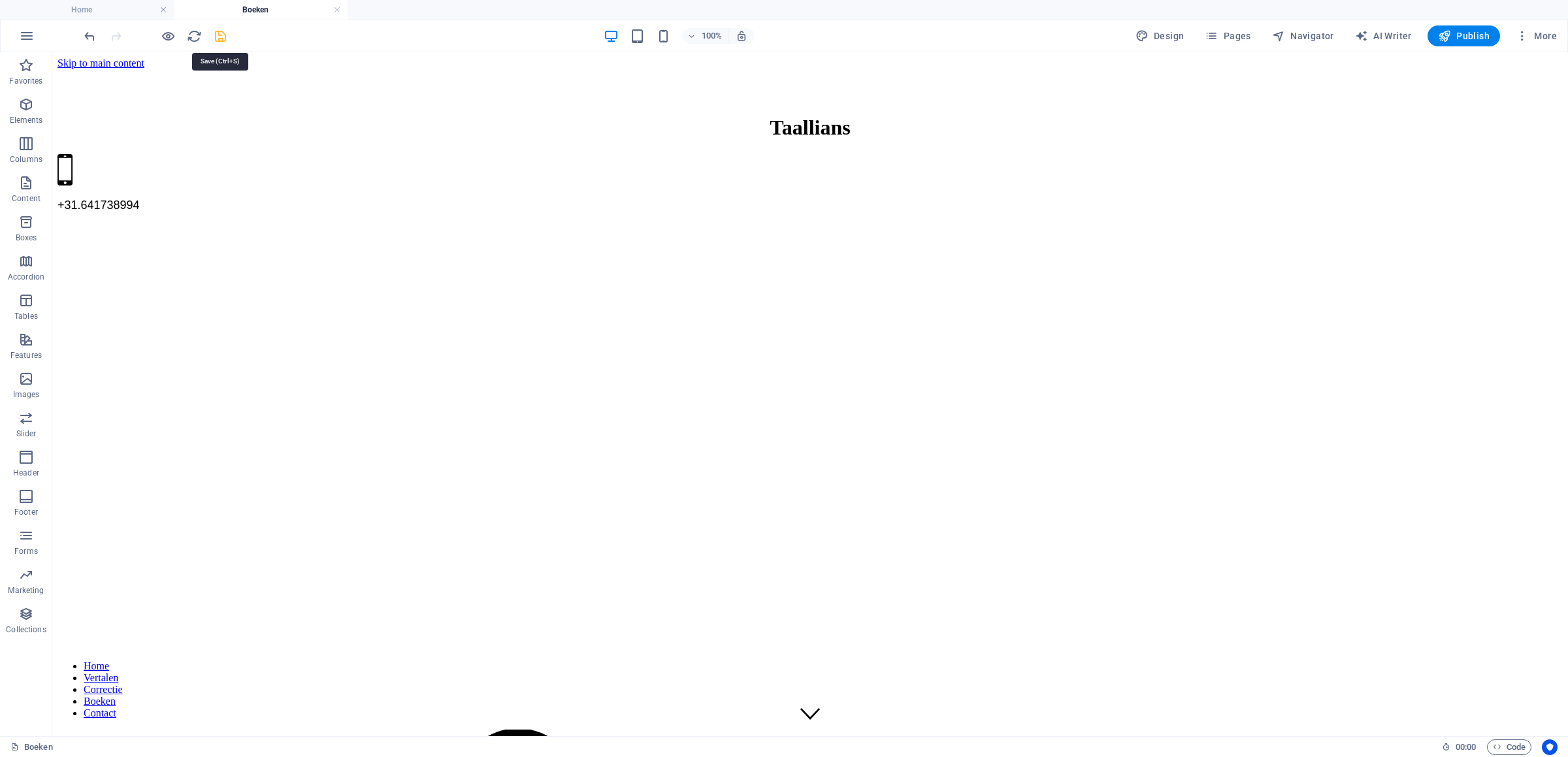
click at [215, 35] on icon "save" at bounding box center [220, 36] width 15 height 15
